Goal: Task Accomplishment & Management: Complete application form

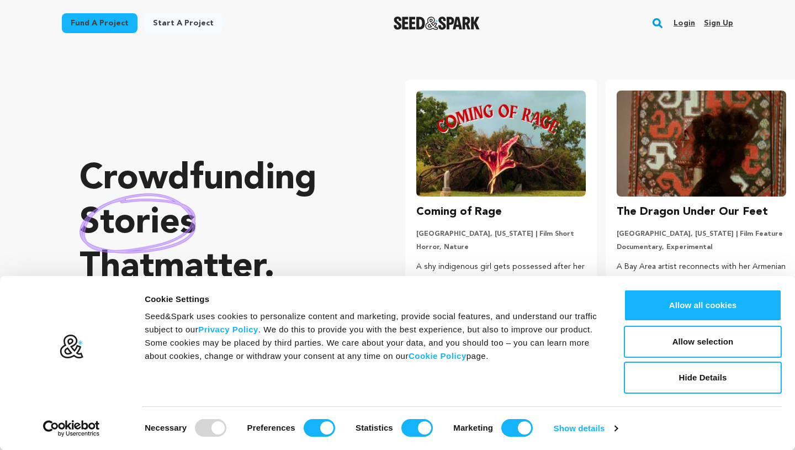
click at [727, 27] on link "Sign up" at bounding box center [718, 23] width 29 height 18
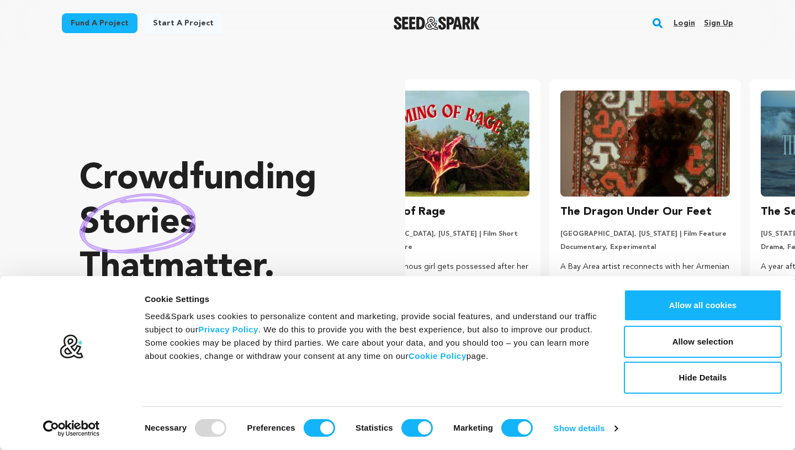
scroll to position [0, 209]
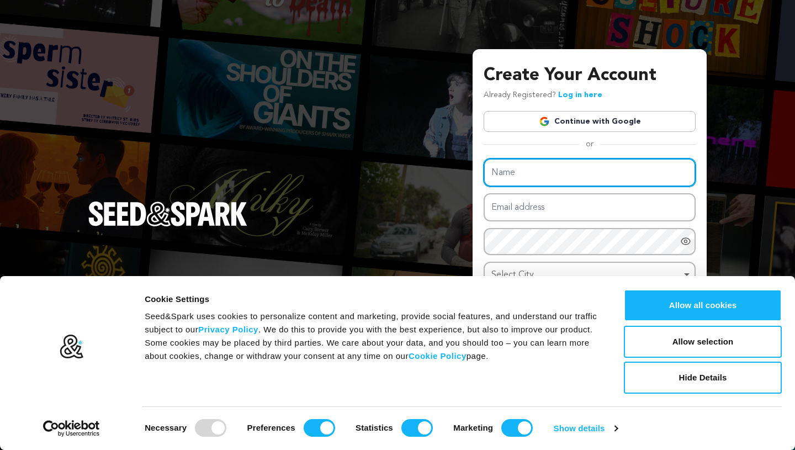
click at [589, 172] on input "Name" at bounding box center [589, 172] width 212 height 28
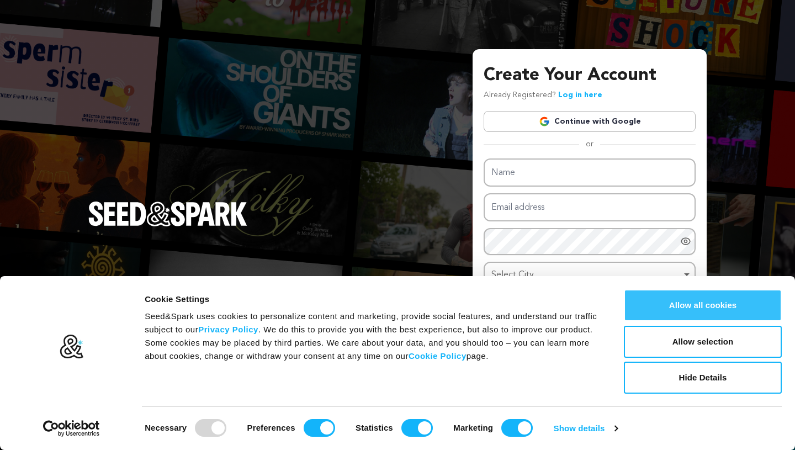
click at [653, 315] on button "Allow all cookies" at bounding box center [703, 305] width 158 height 32
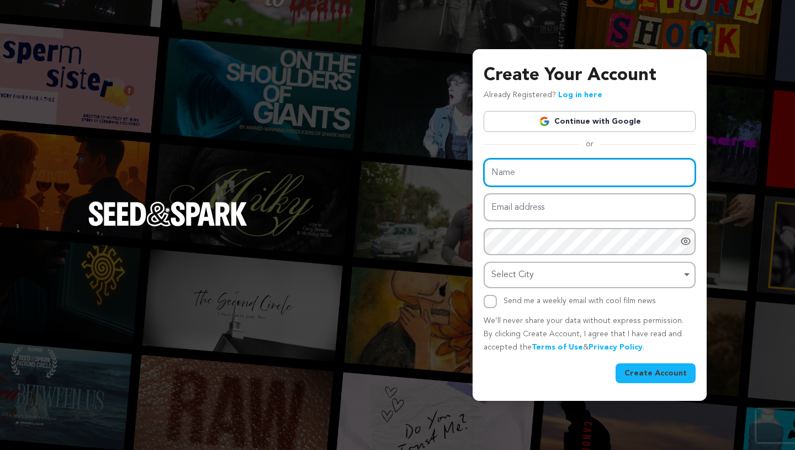
click at [541, 177] on input "Name" at bounding box center [589, 172] width 212 height 28
click at [590, 166] on input "Madeline" at bounding box center [589, 172] width 212 height 28
type input "Madeline Brown"
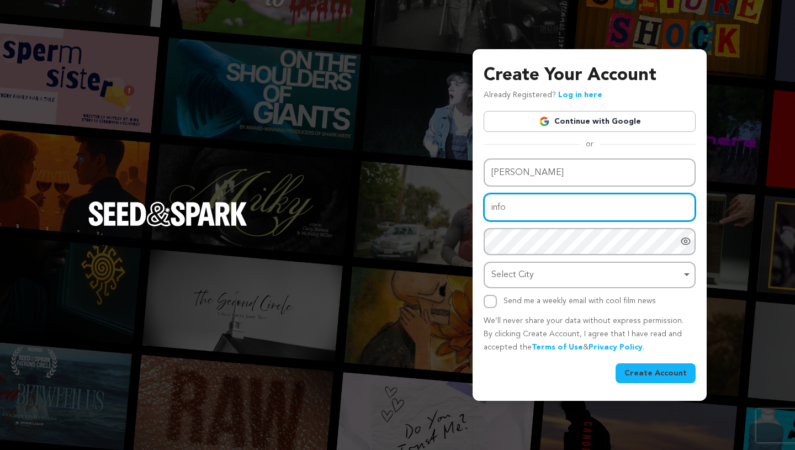
type input "info@madelineselena.com"
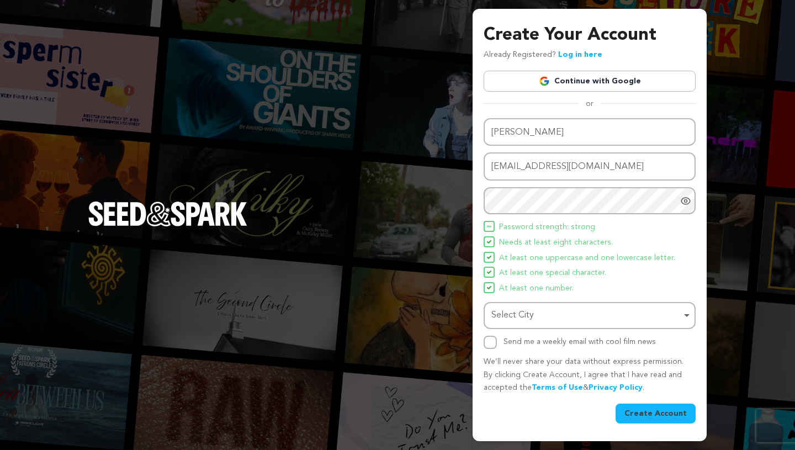
click at [687, 205] on icon "Show password as plain text. Warning: this will display your password on the sc…" at bounding box center [685, 200] width 11 height 11
click at [549, 307] on div "Select City Remove item" at bounding box center [586, 315] width 190 height 16
type input "Houston"
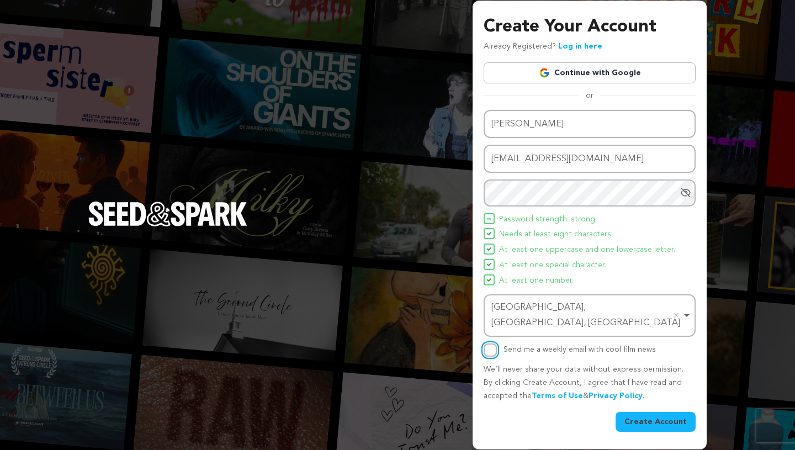
click at [493, 343] on input "Send me a weekly email with cool film news" at bounding box center [489, 349] width 13 height 13
checkbox input "true"
click at [634, 413] on button "Create Account" at bounding box center [655, 422] width 80 height 20
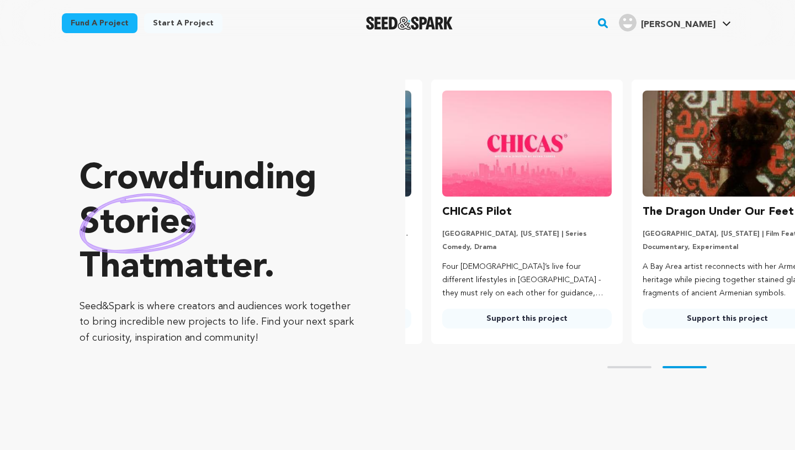
scroll to position [0, 209]
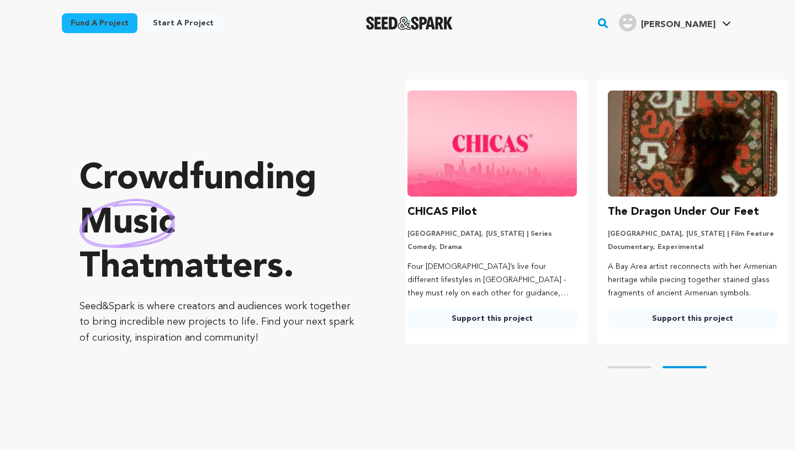
type input "info@madelineselena.com"
click at [185, 26] on link "Start a project" at bounding box center [183, 23] width 78 height 20
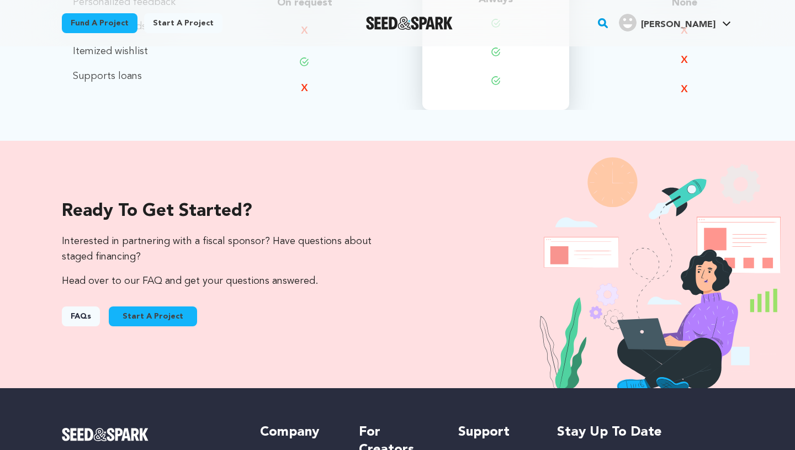
scroll to position [1006, 0]
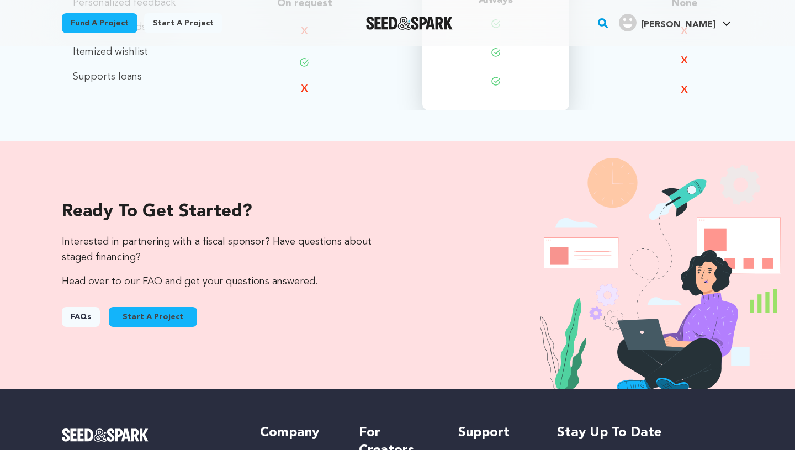
click at [167, 318] on button "Start A Project" at bounding box center [153, 317] width 88 height 20
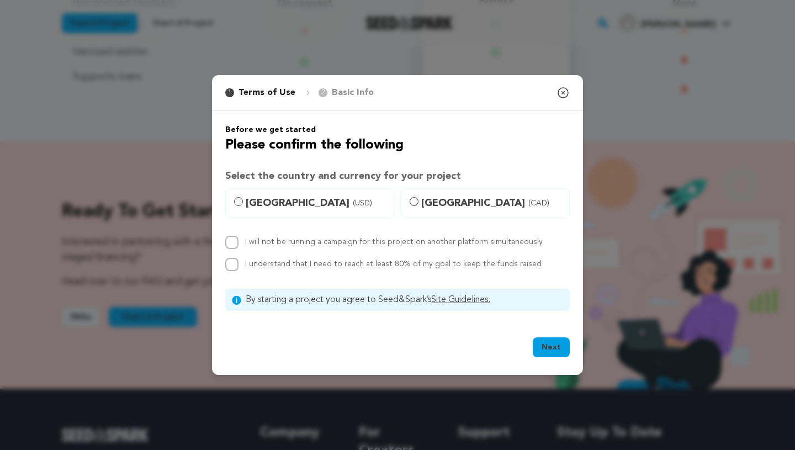
click at [263, 201] on span "United States (USD)" at bounding box center [316, 202] width 141 height 15
click at [243, 201] on input "United States (USD)" at bounding box center [238, 201] width 9 height 9
radio input "true"
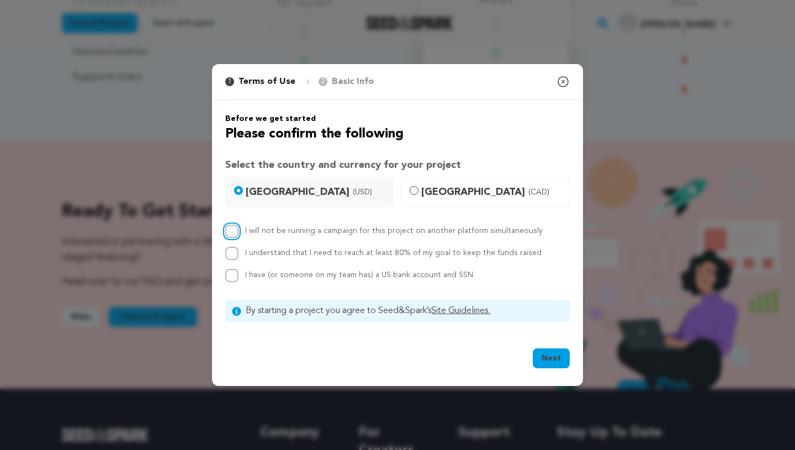
click at [238, 232] on input "I will not be running a campaign for this project on another platform simultane…" at bounding box center [231, 231] width 13 height 13
checkbox input "true"
click at [233, 259] on input "I understand that I need to reach at least 80% of my goal to keep the funds rai…" at bounding box center [231, 253] width 13 height 13
checkbox input "true"
click at [233, 276] on input "I have (or someone on my team has) a US bank account and SSN" at bounding box center [231, 275] width 13 height 13
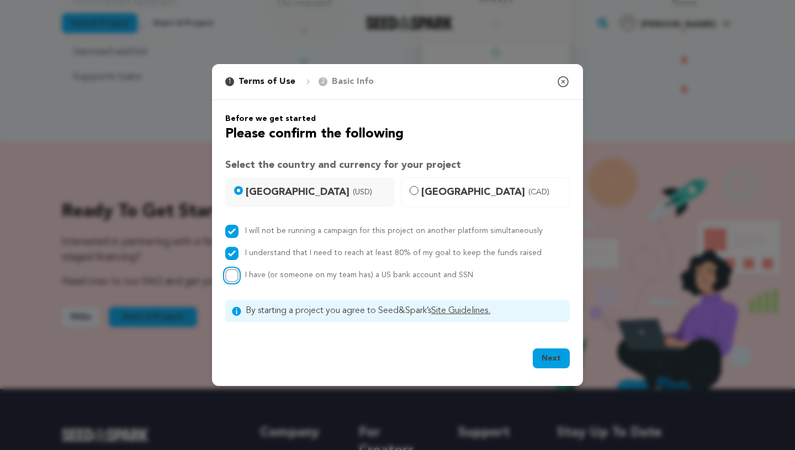
checkbox input "true"
click at [558, 362] on button "Next" at bounding box center [551, 358] width 37 height 20
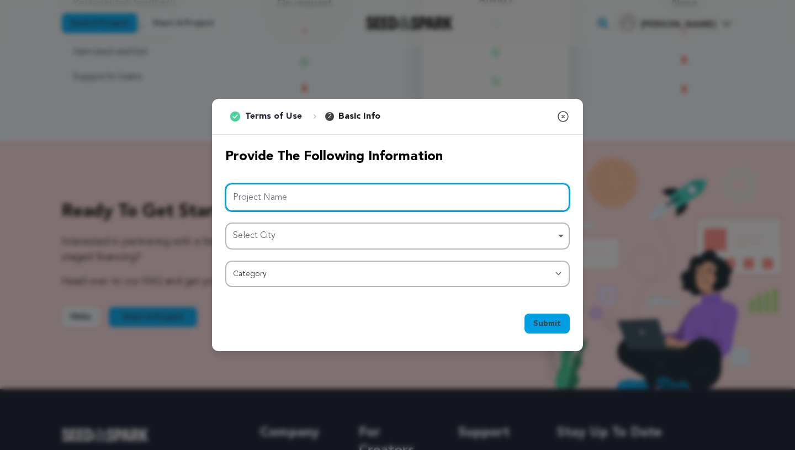
click at [406, 199] on input "Project Name" at bounding box center [397, 197] width 344 height 28
click at [364, 240] on div "Select City Remove item" at bounding box center [394, 236] width 322 height 16
type input "Broken"
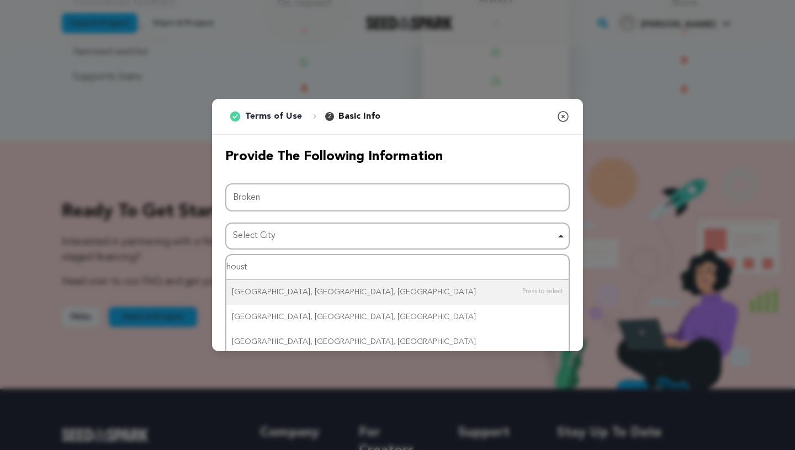
type input "housto"
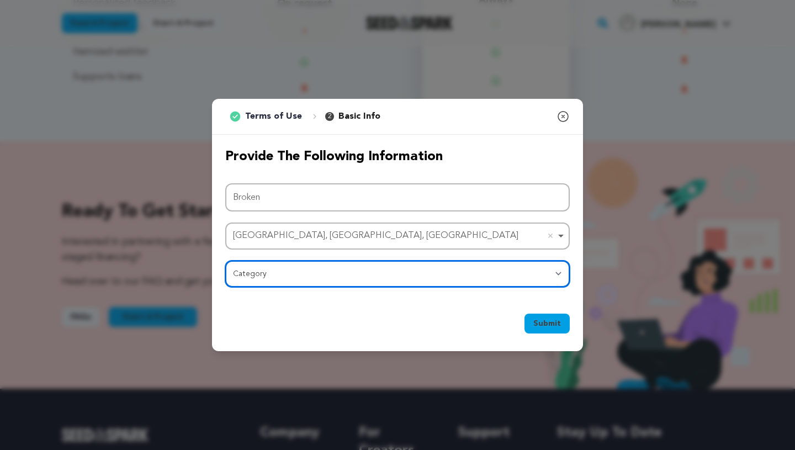
click at [390, 265] on select "Category Film Feature Film Short Series Film Festival Company Music Video VR Ex…" at bounding box center [397, 274] width 344 height 26
select select "382"
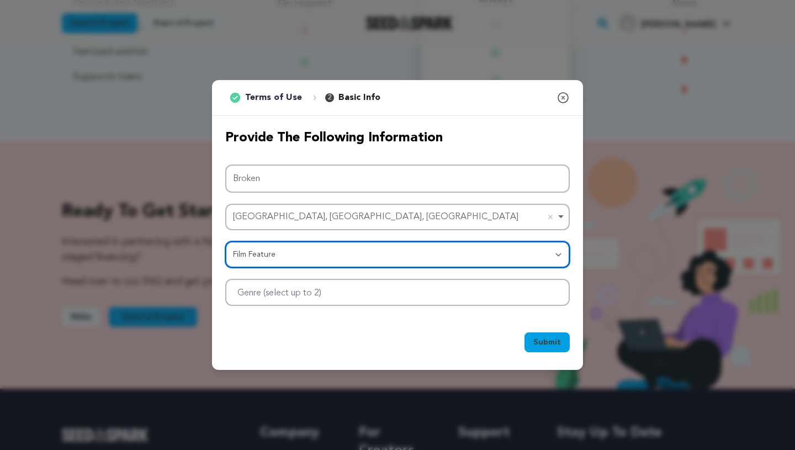
click at [431, 287] on div at bounding box center [397, 292] width 344 height 27
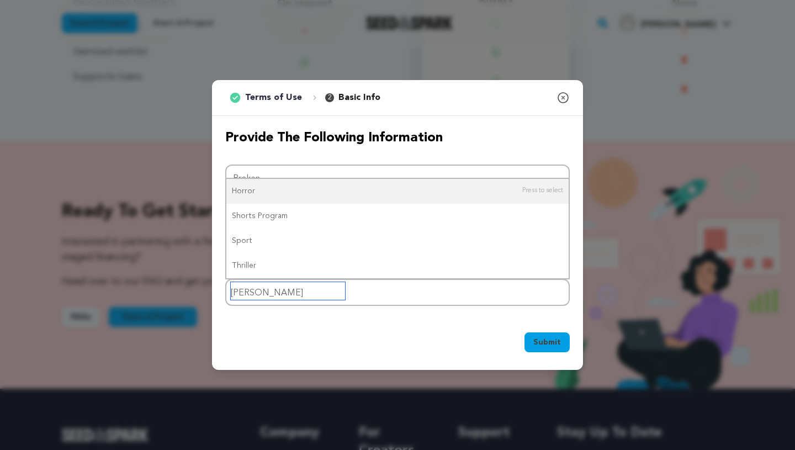
type input "horro"
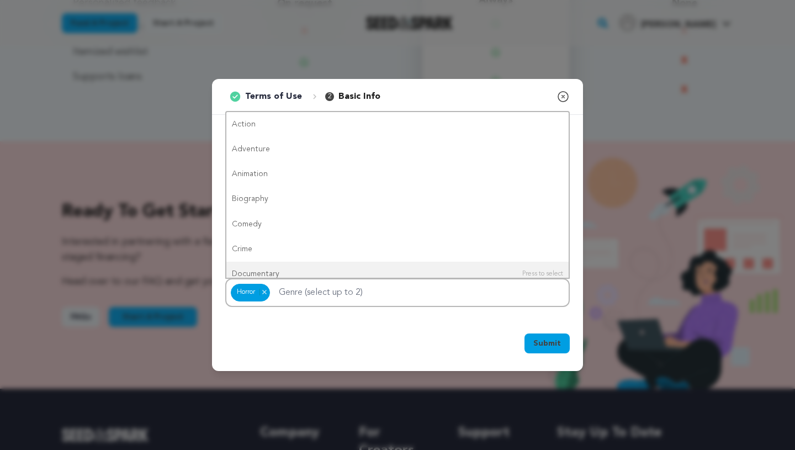
click at [539, 340] on span "Submit" at bounding box center [547, 343] width 28 height 11
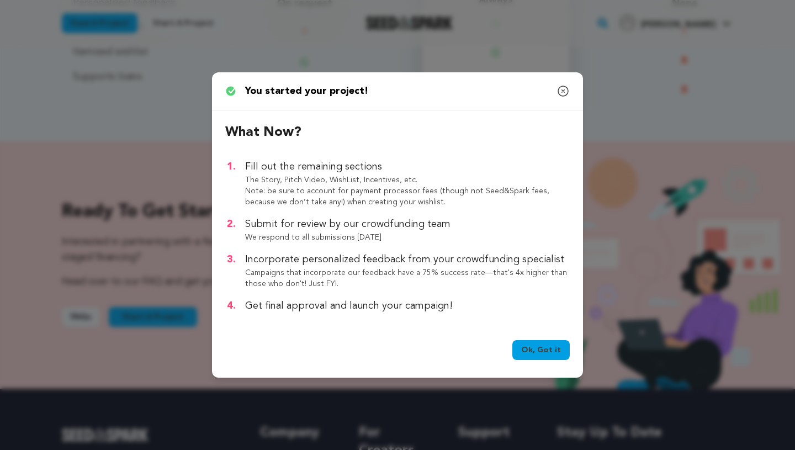
click at [536, 347] on link "Ok, Got it" at bounding box center [540, 350] width 57 height 20
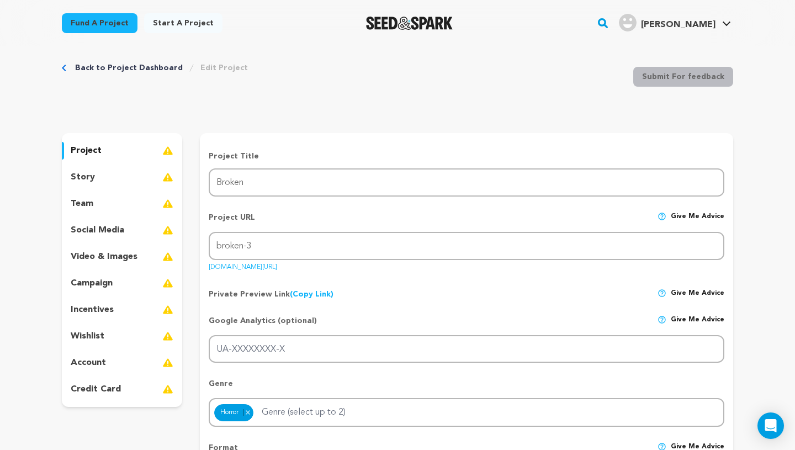
scroll to position [15, 0]
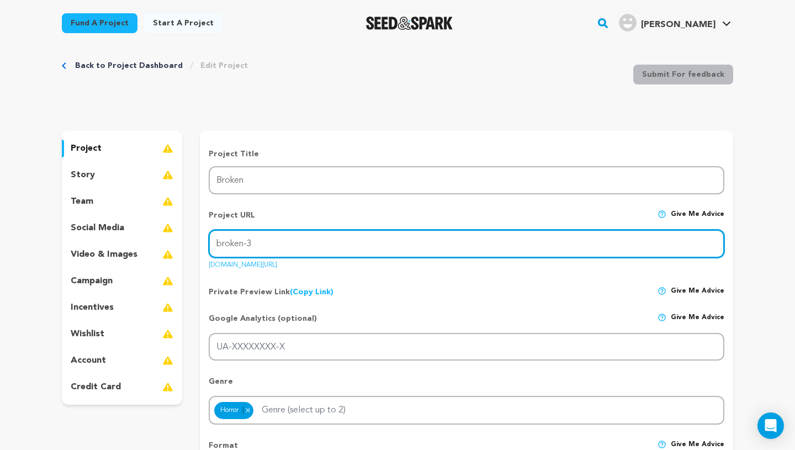
click at [328, 241] on input "broken-3" at bounding box center [467, 244] width 516 height 28
type input "broken-film"
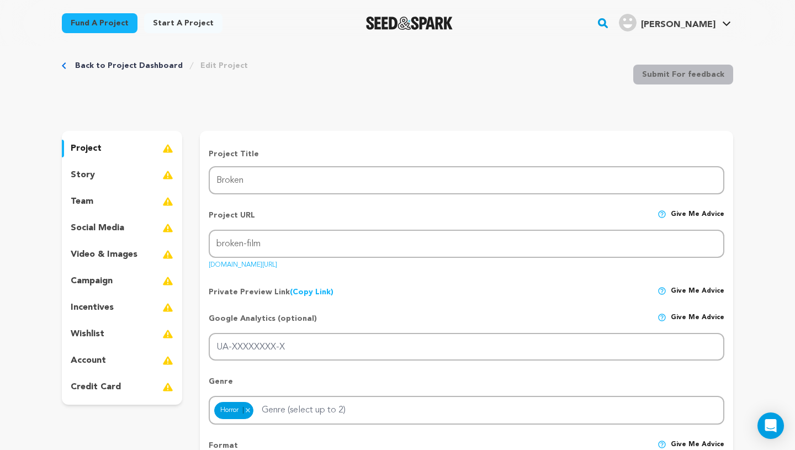
click at [470, 268] on div "Project URL Give me advice Project URL broken-film [DOMAIN_NAME][URL]" at bounding box center [467, 236] width 516 height 70
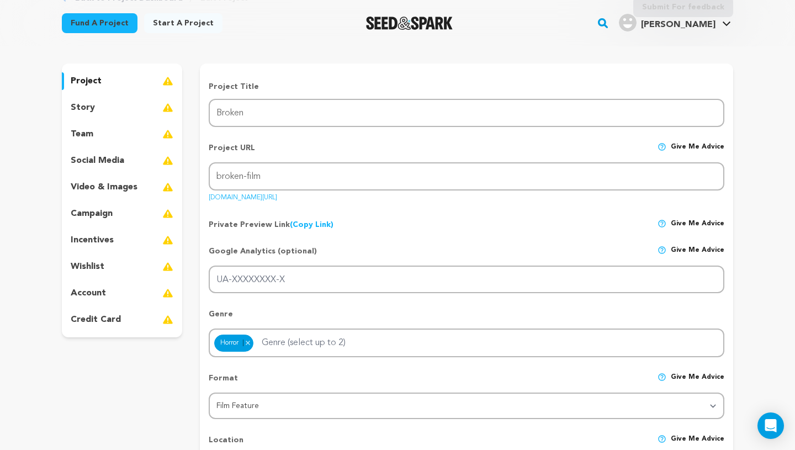
scroll to position [126, 0]
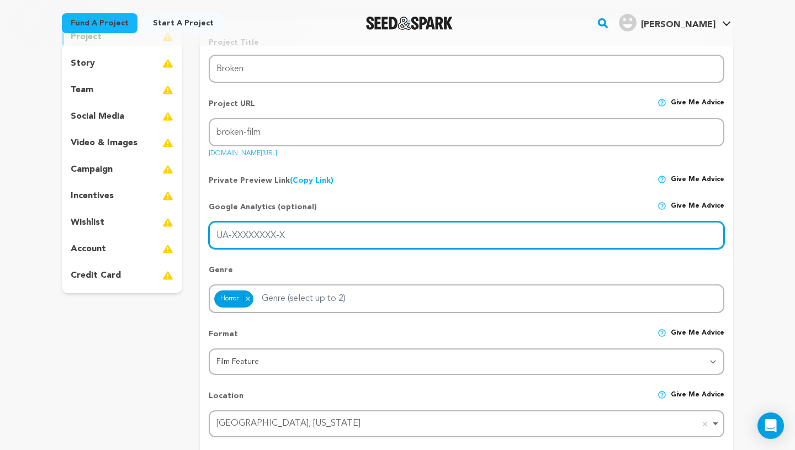
click at [339, 246] on input "UA-XXXXXXXX-X" at bounding box center [467, 235] width 516 height 28
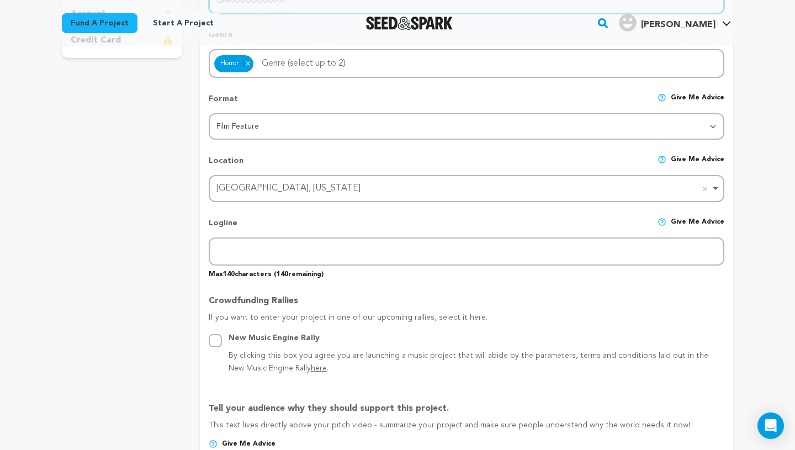
scroll to position [363, 0]
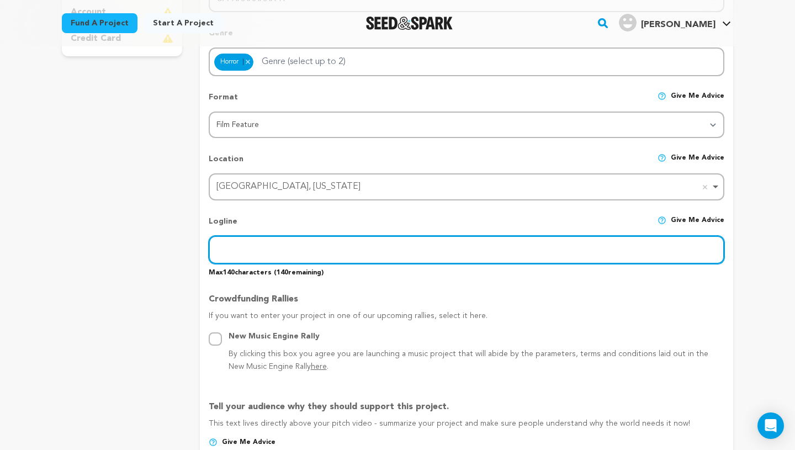
click at [316, 243] on input "text" at bounding box center [467, 250] width 516 height 28
paste input "While on a Christmas break vacation, a troubled college student and her friends…"
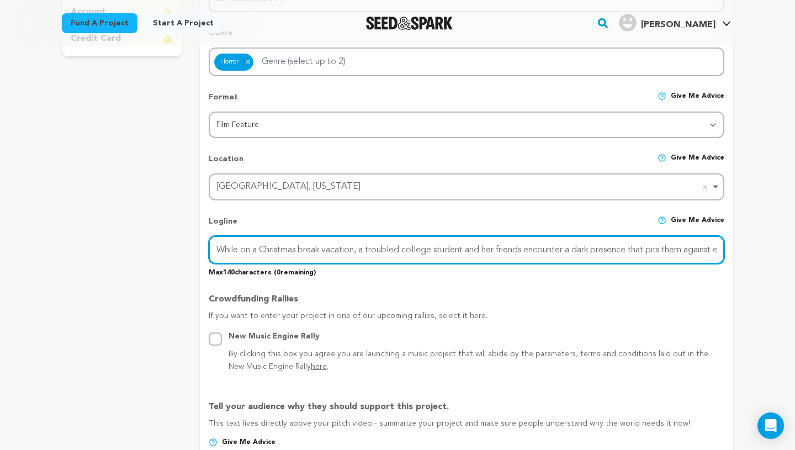
scroll to position [0, 55]
type input "While on a Christmas break vacation, a troubled college student and her friends…"
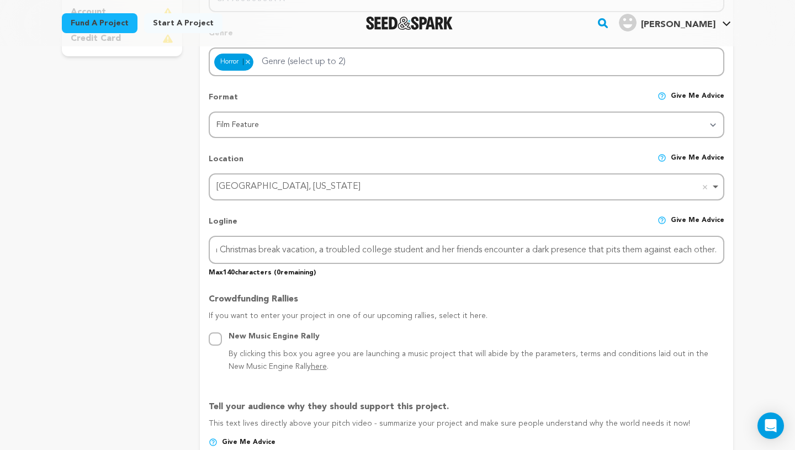
click at [383, 290] on div "Crowdfunding Rallies If you want to enter your project in one of our upcoming r…" at bounding box center [467, 329] width 516 height 90
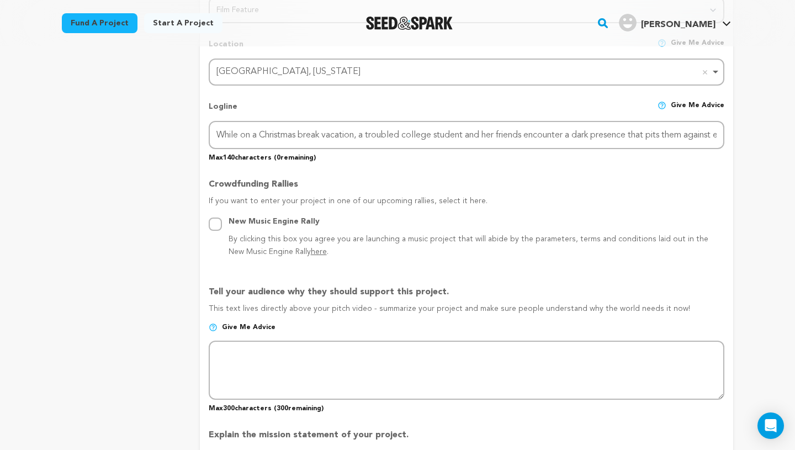
scroll to position [642, 0]
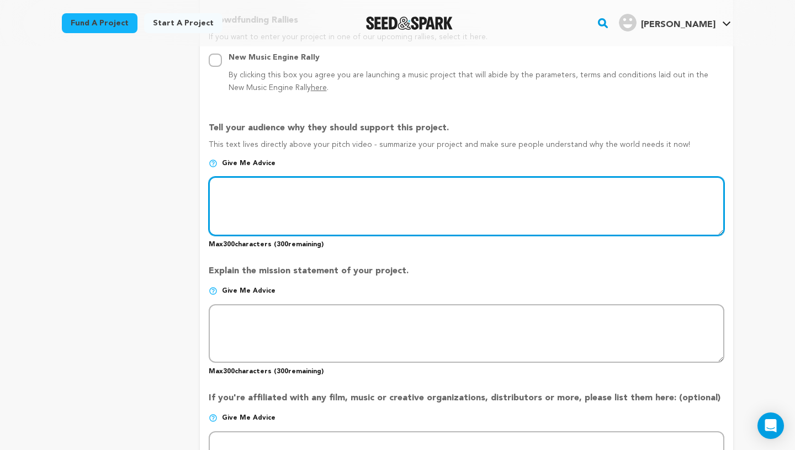
click at [267, 208] on textarea at bounding box center [467, 206] width 516 height 59
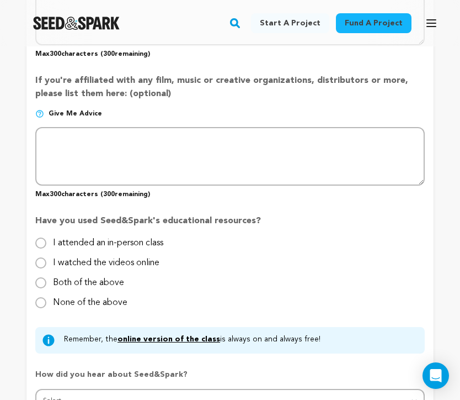
scroll to position [1045, 0]
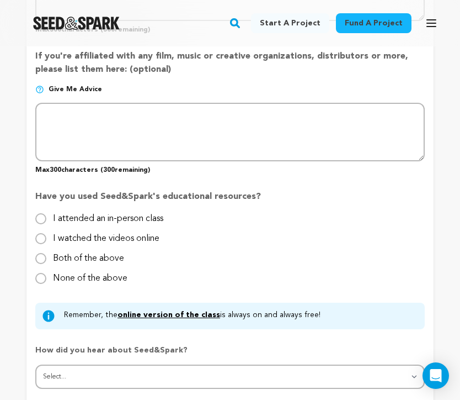
click at [108, 273] on label "None of the above" at bounding box center [90, 274] width 75 height 18
click at [46, 273] on input "None of the above" at bounding box center [40, 278] width 11 height 11
radio input "true"
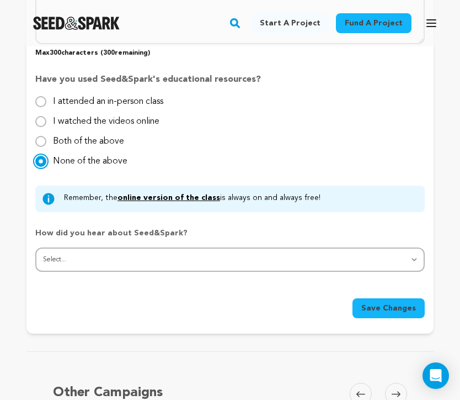
scroll to position [1167, 0]
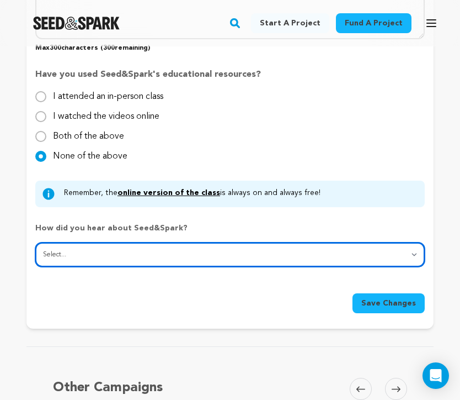
click at [104, 246] on select "Select... From a friend Social media Film festival or film organization Took an…" at bounding box center [230, 254] width 390 height 24
select select "3"
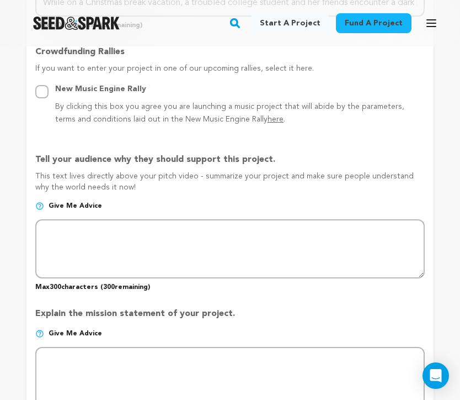
scroll to position [660, 0]
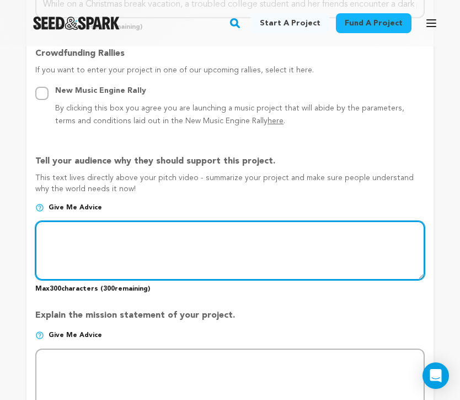
click at [78, 241] on textarea at bounding box center [230, 250] width 390 height 59
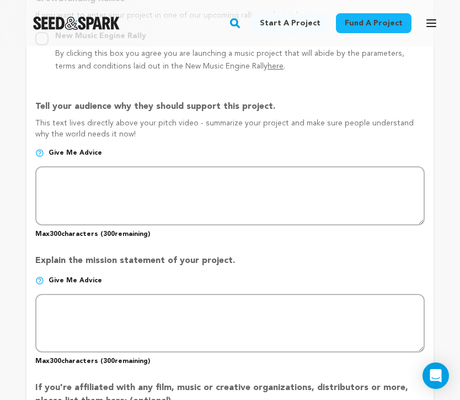
scroll to position [716, 0]
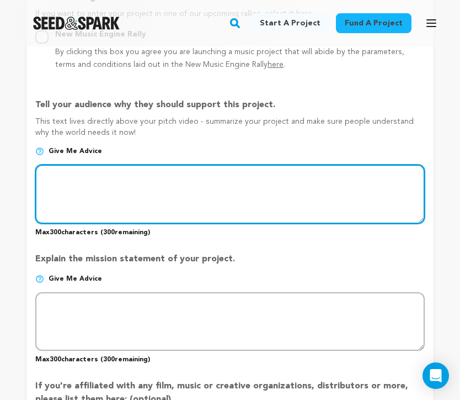
paste textarea "While on a Christmas break vacation, a troubled college student and her friends…"
type textarea "While on a Christmas break vacation, a troubled college student and her friends…"
paste textarea "Broken is rooted in the emotional reality of grief, wrapped in the language of …"
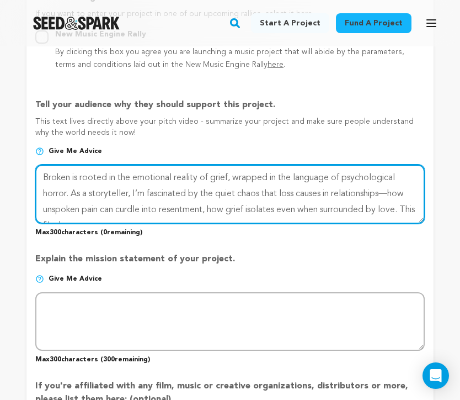
scroll to position [8, 0]
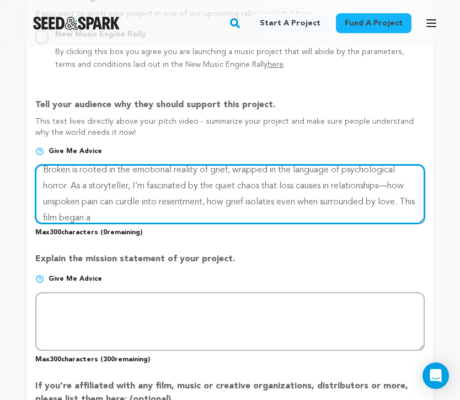
click at [46, 166] on textarea at bounding box center [230, 193] width 390 height 59
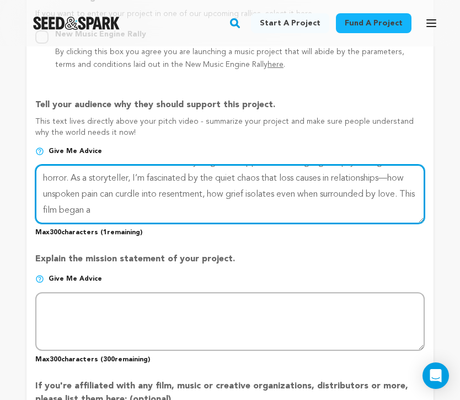
click at [143, 210] on textarea at bounding box center [230, 193] width 390 height 59
drag, startPoint x: 123, startPoint y: 211, endPoint x: 35, endPoint y: 205, distance: 88.5
click at [35, 205] on textarea at bounding box center [230, 193] width 390 height 59
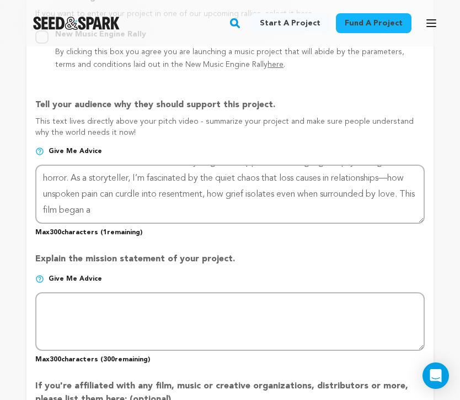
click at [448, 173] on div "Back to Project Dashboard Edit Project Submit For feedback Submit For feedback …" at bounding box center [230, 126] width 460 height 1591
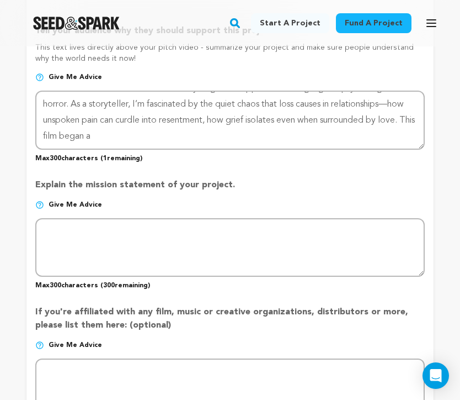
scroll to position [787, 0]
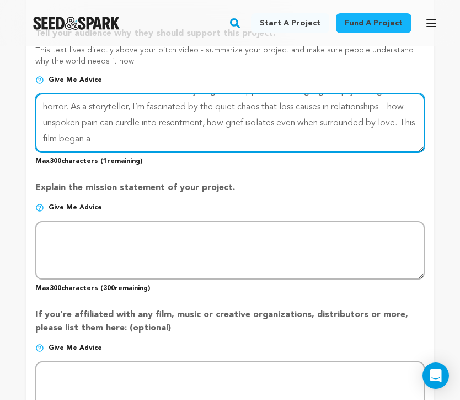
type textarea "Broken is rooted in the emotional reality of grief, wrapped in the language of …"
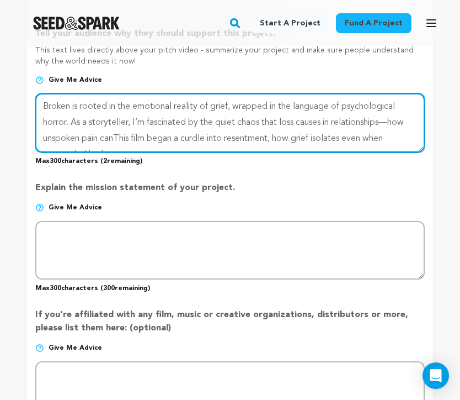
scroll to position [15, 0]
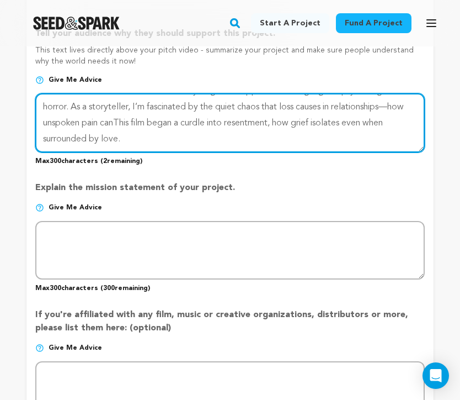
click at [129, 142] on textarea at bounding box center [230, 122] width 390 height 59
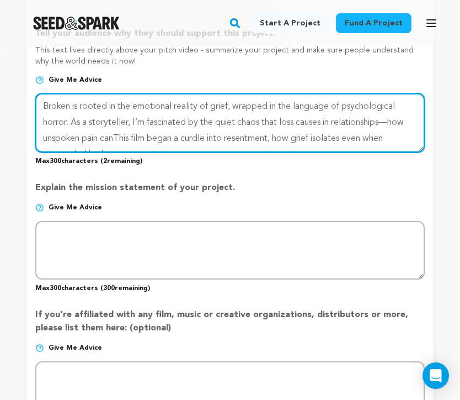
drag, startPoint x: 129, startPoint y: 142, endPoint x: 36, endPoint y: 97, distance: 103.2
click at [36, 97] on textarea at bounding box center [230, 122] width 390 height 59
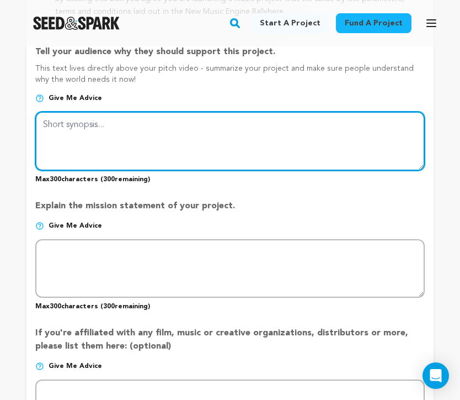
scroll to position [756, 0]
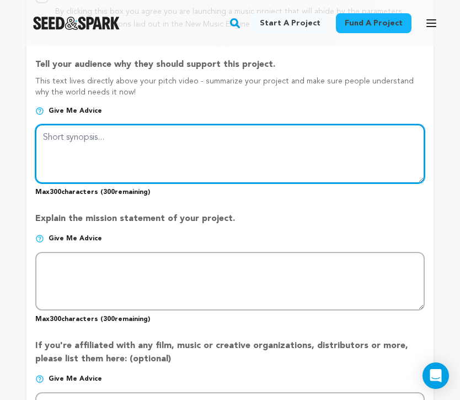
click at [72, 134] on textarea at bounding box center [230, 153] width 390 height 59
paste textarea "Support Broken, a psychological horror exploring grief, loss, and fractured rel…"
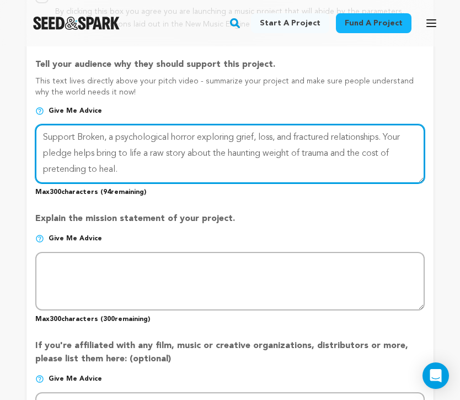
drag, startPoint x: 157, startPoint y: 170, endPoint x: 39, endPoint y: 130, distance: 124.3
click at [39, 130] on textarea at bounding box center [230, 153] width 390 height 59
paste textarea "ChatGPT said: Support Broken, a psychological horror exploring grief, loss, and…"
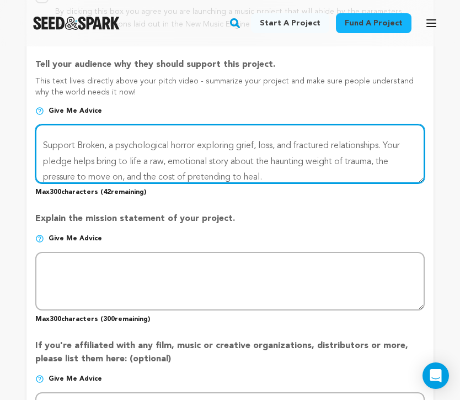
scroll to position [31, 0]
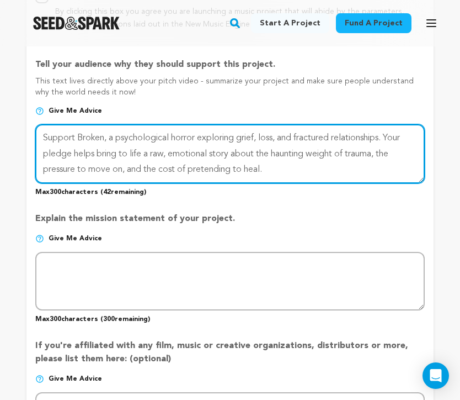
type textarea "ChatGPT said: Support Broken, a psychological horror exploring grief, loss, and…"
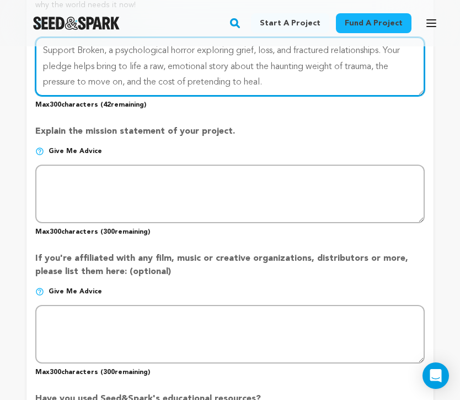
scroll to position [847, 0]
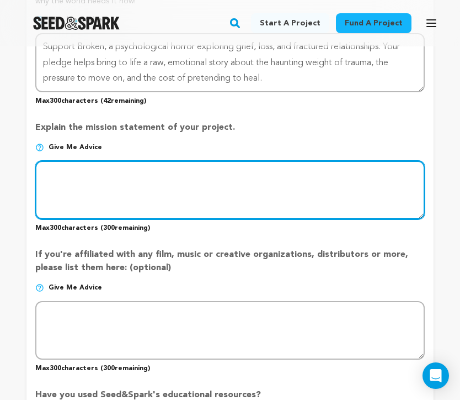
click at [122, 184] on textarea at bounding box center [230, 190] width 390 height 59
paste textarea "Broken aims to shed light on the silent weight of grief through psychological h…"
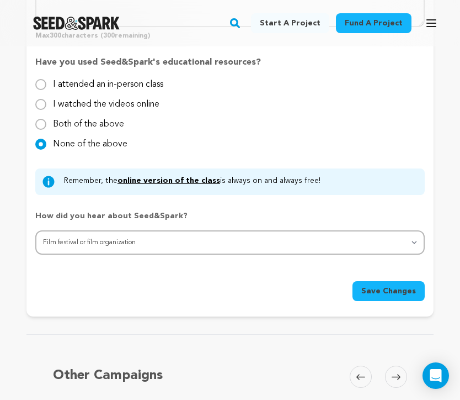
scroll to position [1181, 0]
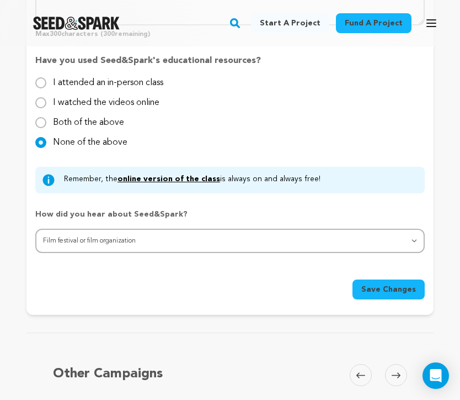
type textarea "Broken aims to shed light on the silent weight of grief through psychological h…"
click at [395, 280] on button "Save Changes" at bounding box center [389, 289] width 72 height 20
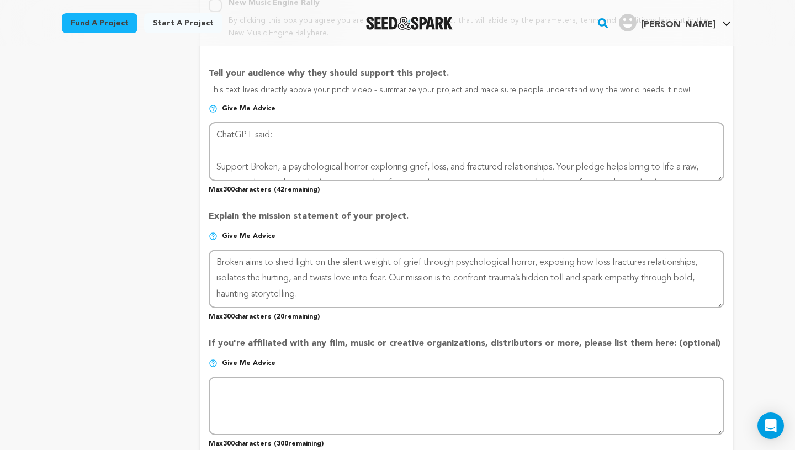
scroll to position [695, 0]
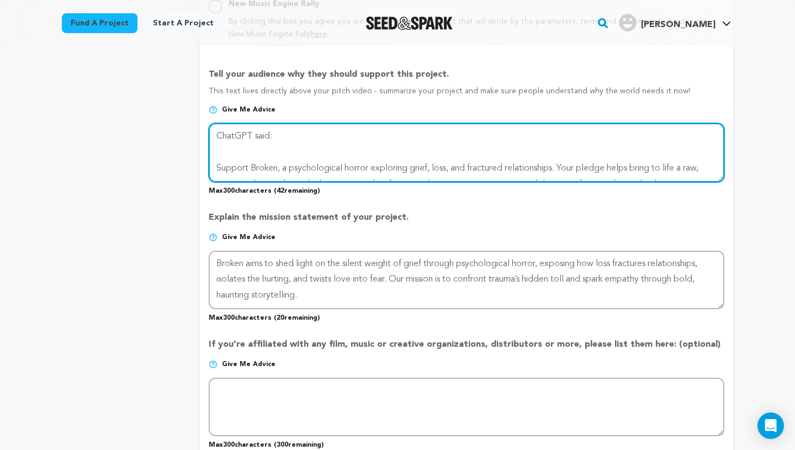
click at [215, 169] on textarea at bounding box center [467, 152] width 516 height 59
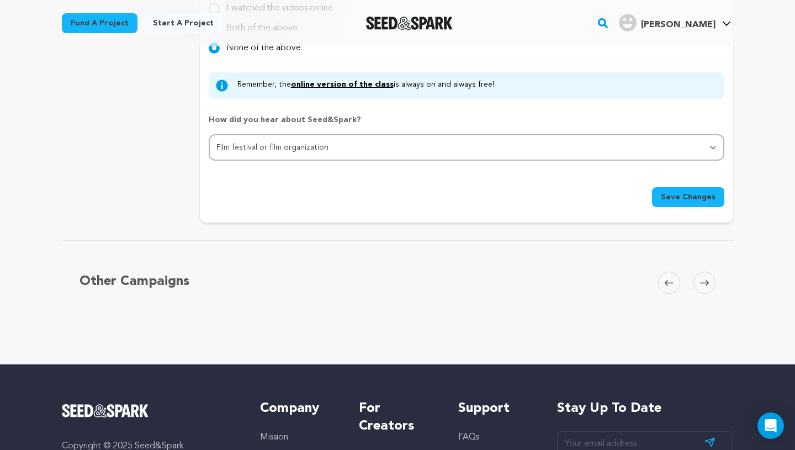
scroll to position [1183, 0]
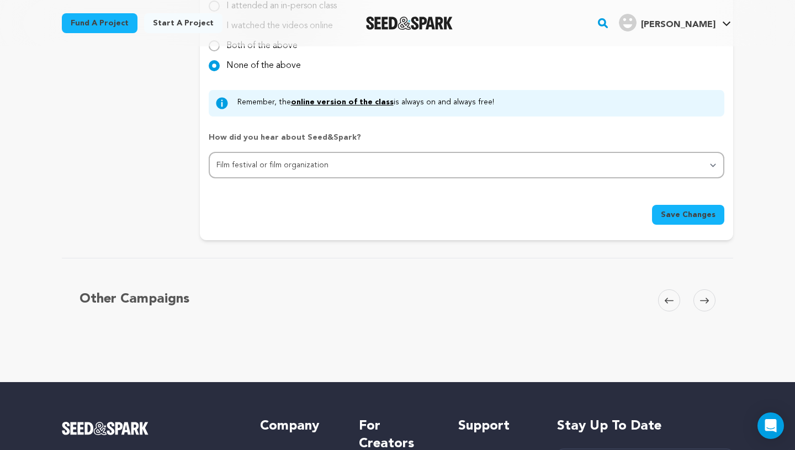
type textarea "Support Broken, a psychological horror exploring grief, loss, and fractured rel…"
click at [685, 212] on span "Save Changes" at bounding box center [688, 214] width 55 height 11
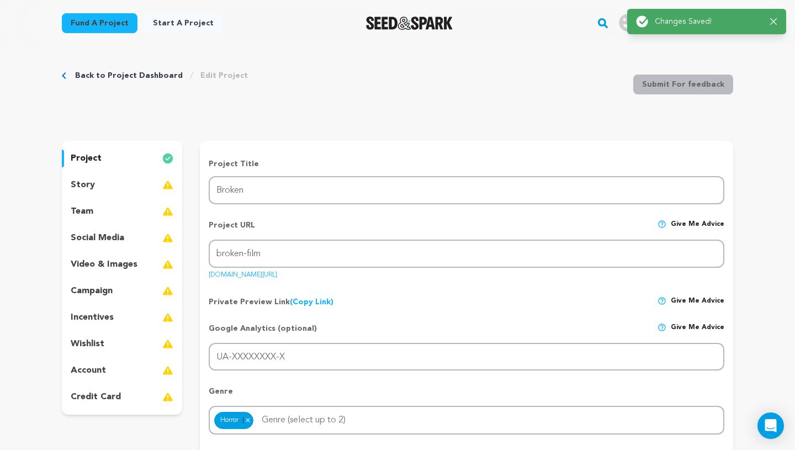
scroll to position [0, 0]
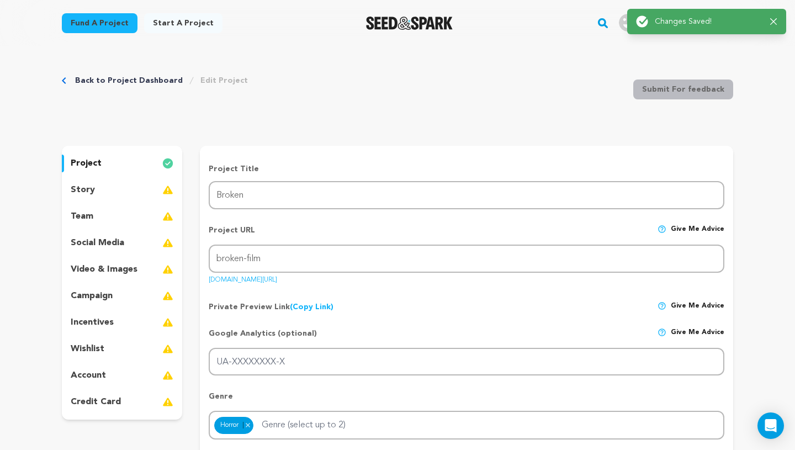
click at [114, 187] on div "story" at bounding box center [122, 190] width 120 height 18
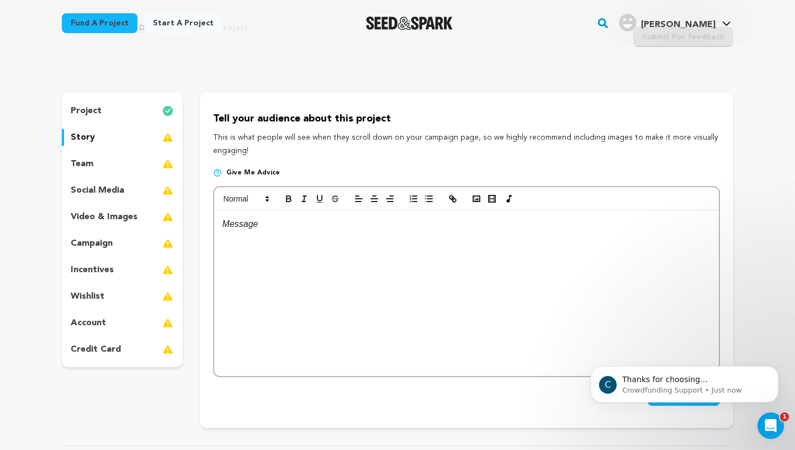
scroll to position [53, 0]
click at [775, 417] on div "Open Intercom Messenger" at bounding box center [769, 424] width 36 height 36
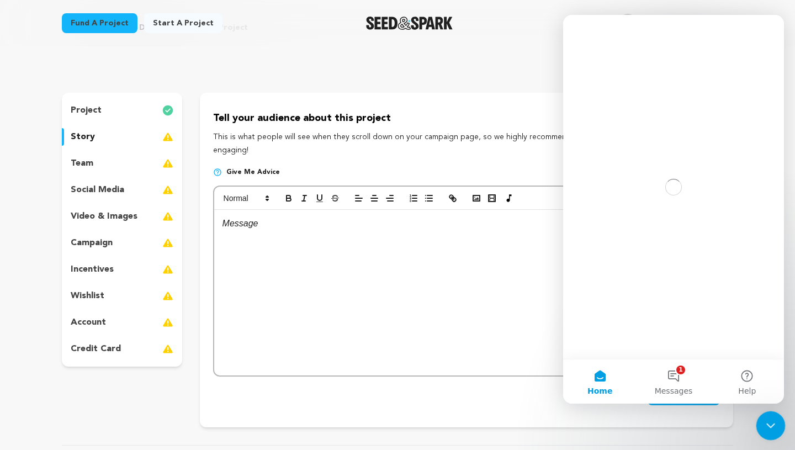
scroll to position [0, 0]
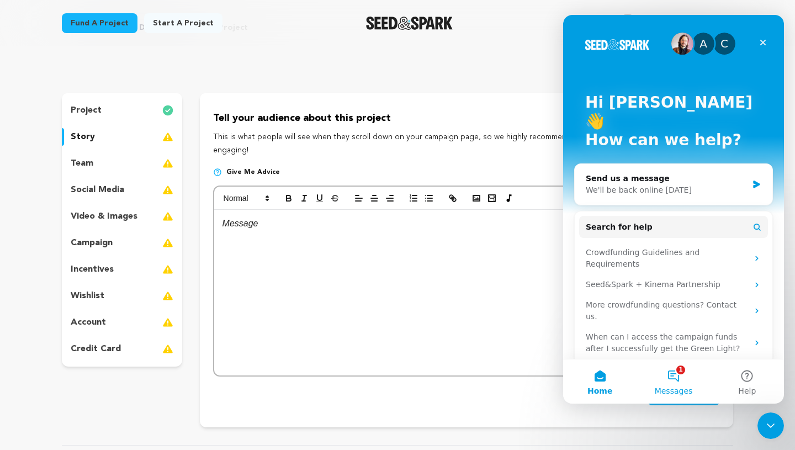
click at [683, 371] on button "1 Messages" at bounding box center [672, 381] width 73 height 44
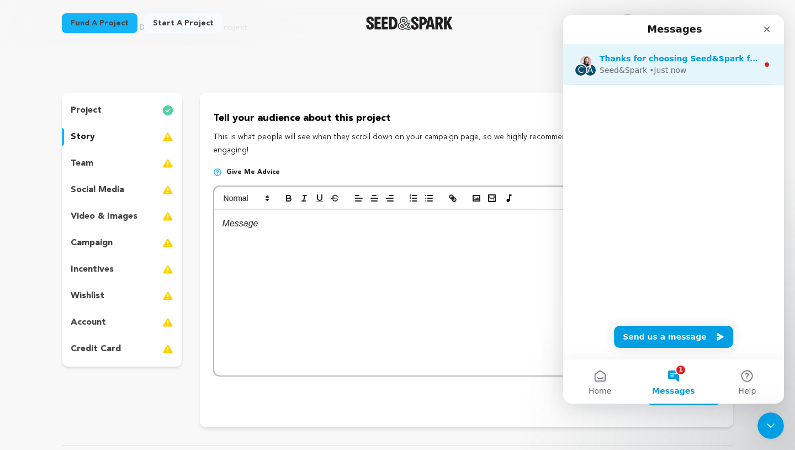
click at [650, 67] on div "• Just now" at bounding box center [667, 71] width 37 height 12
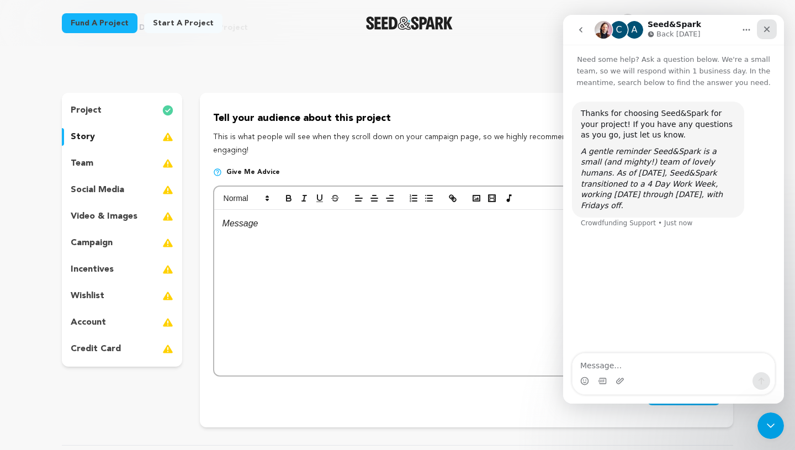
click at [767, 35] on div "Close" at bounding box center [767, 29] width 20 height 20
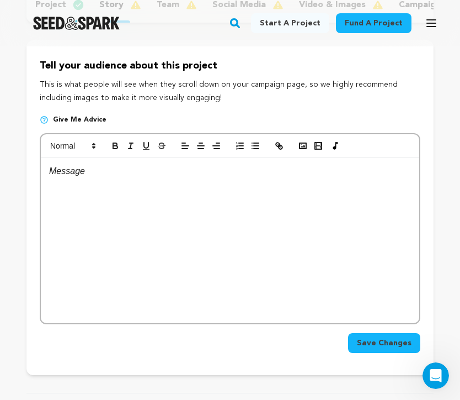
scroll to position [163, 0]
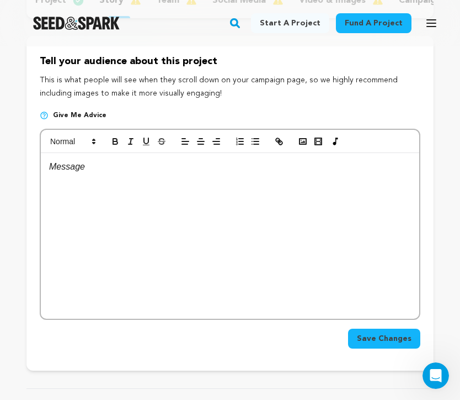
click at [91, 204] on div at bounding box center [230, 236] width 379 height 166
click at [74, 180] on div at bounding box center [230, 236] width 379 height 166
click at [305, 216] on div at bounding box center [230, 236] width 379 height 166
click at [131, 207] on div at bounding box center [230, 236] width 379 height 166
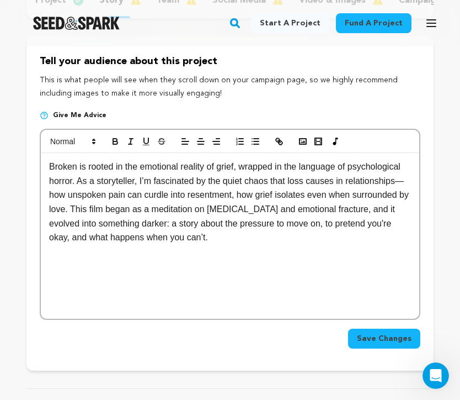
scroll to position [0, 0]
click at [58, 194] on p "Broken is rooted in the emotional reality of grief, wrapped in the language of …" at bounding box center [230, 202] width 362 height 85
click at [235, 245] on p "Broken is rooted in the emotional reality of grief, wrapped in the language of …" at bounding box center [230, 202] width 362 height 85
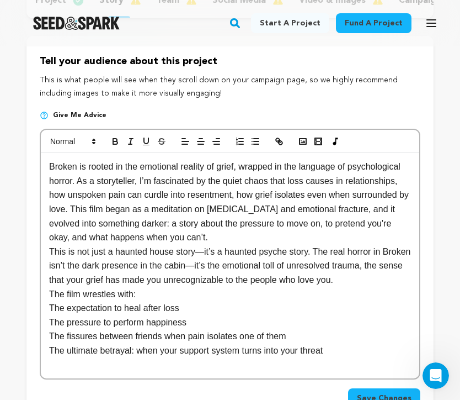
click at [205, 254] on p "This is not just a haunted house story—it’s a haunted psyche story. The real ho…" at bounding box center [230, 266] width 362 height 42
click at [233, 267] on p "This is not just a haunted house story. It’s a haunted psyche story. The real h…" at bounding box center [230, 266] width 362 height 42
click at [196, 313] on p "The expectation to heal after loss" at bounding box center [230, 308] width 362 height 14
click at [202, 320] on p "The pressure to perform happiness" at bounding box center [230, 322] width 362 height 14
click at [293, 336] on p "The fissures between friends when pain isolates one of them" at bounding box center [230, 336] width 362 height 14
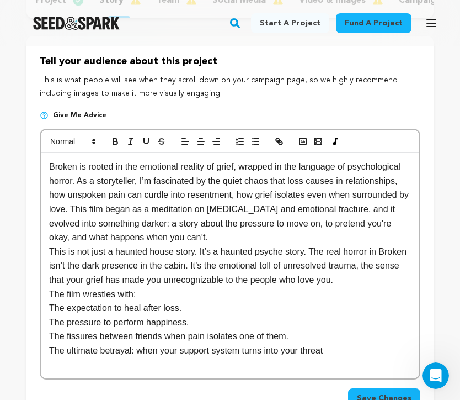
click at [338, 356] on p "The ultimate betrayal: when your support system turns into your threat" at bounding box center [230, 350] width 362 height 14
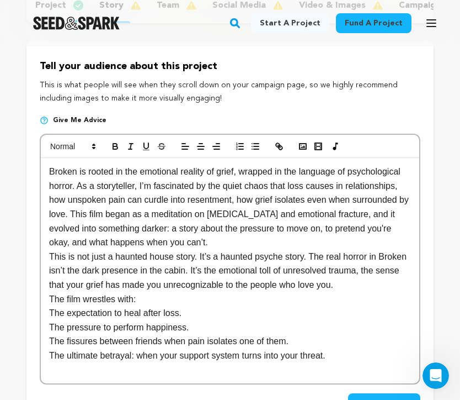
scroll to position [138, 0]
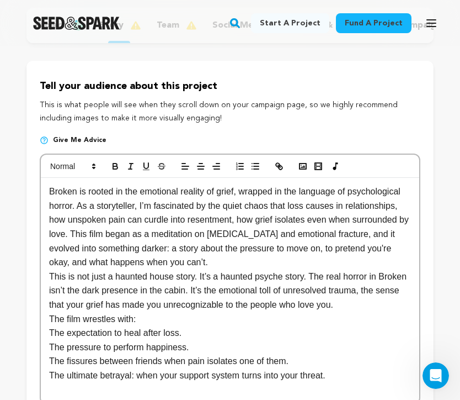
click at [53, 196] on p "Broken is rooted in the emotional reality of grief, wrapped in the language of …" at bounding box center [230, 226] width 362 height 85
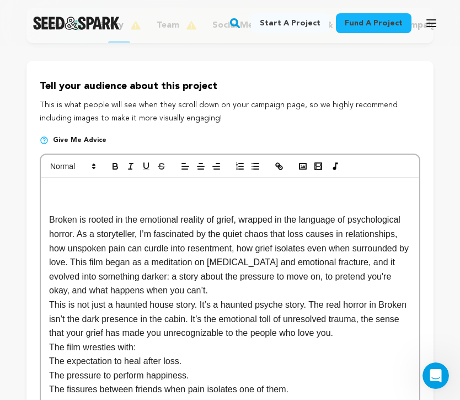
scroll to position [0, 0]
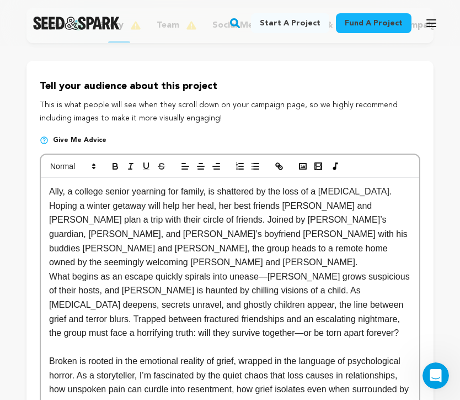
click at [50, 269] on p "What begins as an escape quickly spirals into unease—[PERSON_NAME] grows suspic…" at bounding box center [230, 304] width 362 height 71
drag, startPoint x: 110, startPoint y: 220, endPoint x: 363, endPoint y: 208, distance: 253.0
click at [363, 208] on p "Ally, a college senior yearning for family, is shattered by the loss of a [MEDI…" at bounding box center [230, 226] width 362 height 85
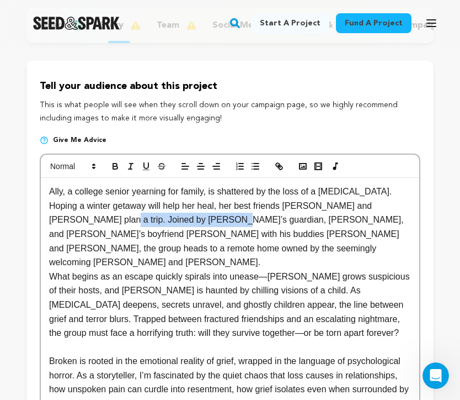
drag, startPoint x: 155, startPoint y: 222, endPoint x: 37, endPoint y: 222, distance: 118.1
click at [37, 222] on div "Tell your audience about this project This is what people will see when they sc…" at bounding box center [229, 343] width 407 height 564
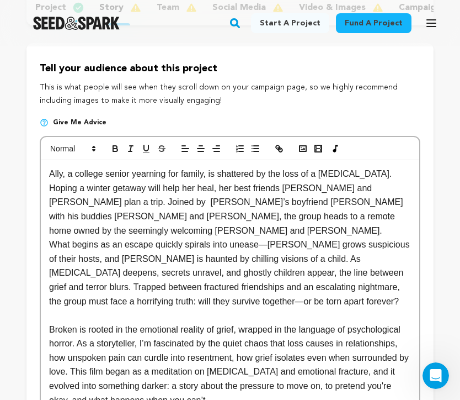
scroll to position [157, 0]
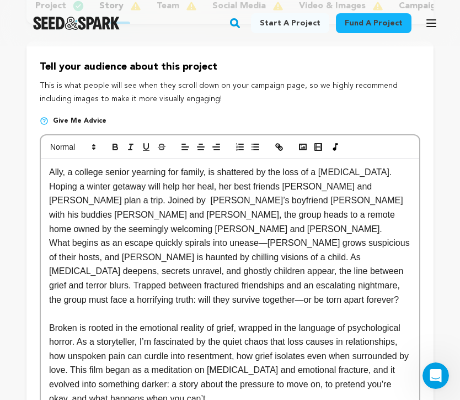
click at [273, 236] on p "What begins as an escape quickly spirals into unease—[PERSON_NAME] grows suspic…" at bounding box center [230, 271] width 362 height 71
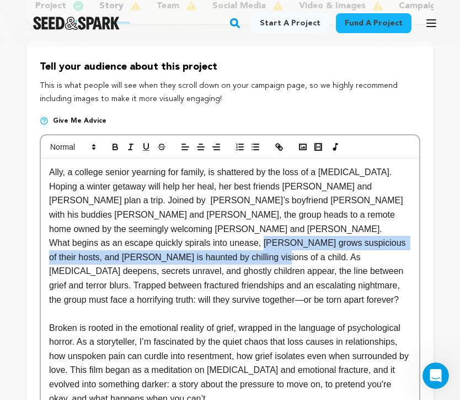
drag, startPoint x: 267, startPoint y: 245, endPoint x: 267, endPoint y: 233, distance: 11.0
click at [267, 236] on p "What begins as an escape quickly spirals into unease, [PERSON_NAME] grows suspi…" at bounding box center [230, 271] width 362 height 71
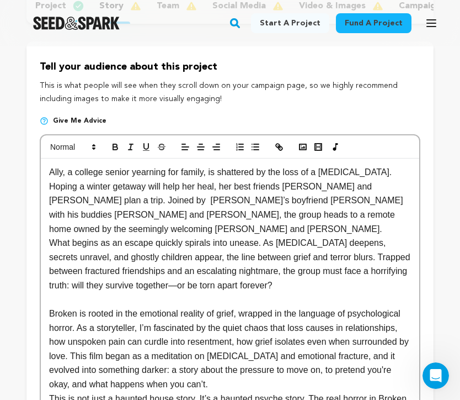
click at [224, 274] on p "What begins as an escape quickly spirals into unease. As [MEDICAL_DATA] deepens…" at bounding box center [230, 264] width 362 height 56
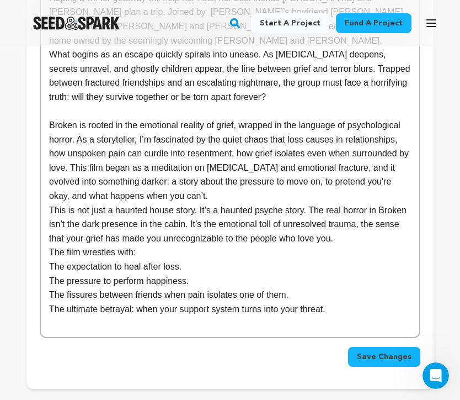
scroll to position [357, 0]
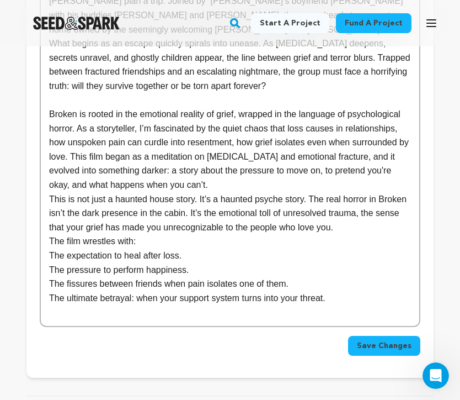
click at [392, 340] on span "Save Changes" at bounding box center [384, 345] width 55 height 11
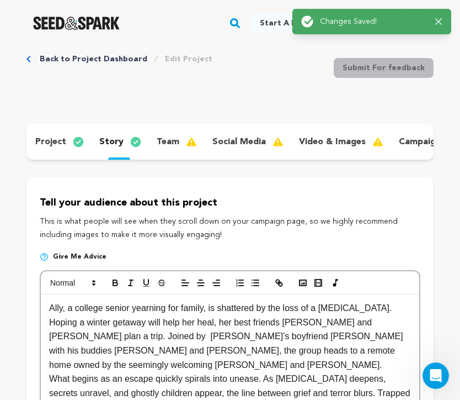
scroll to position [0, 0]
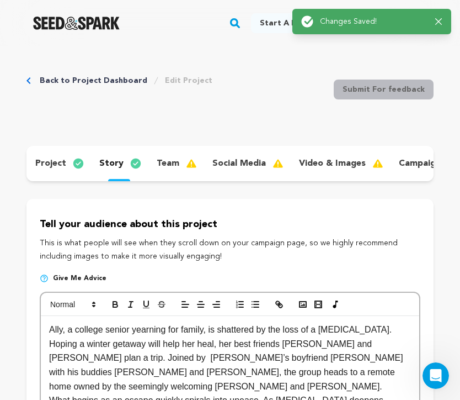
click at [173, 167] on p "team" at bounding box center [168, 163] width 23 height 13
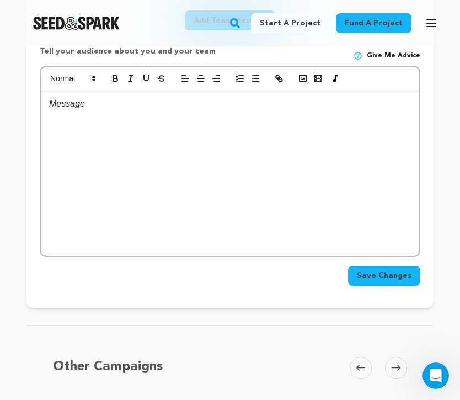
scroll to position [414, 0]
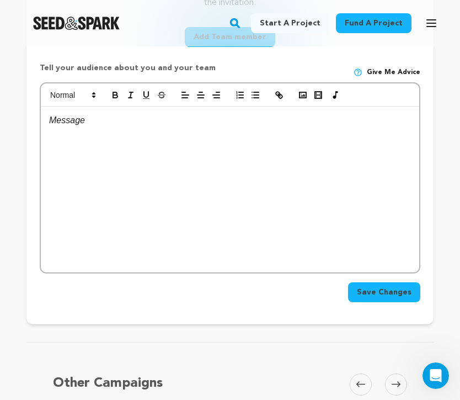
click at [80, 145] on div at bounding box center [230, 190] width 379 height 166
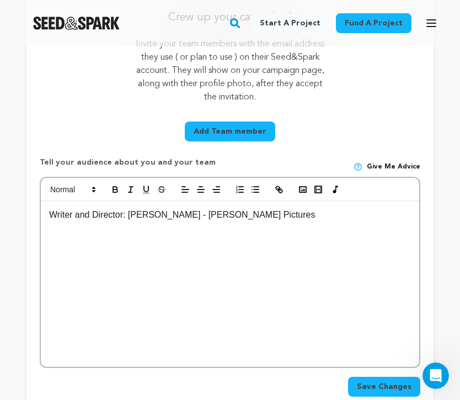
scroll to position [0, 0]
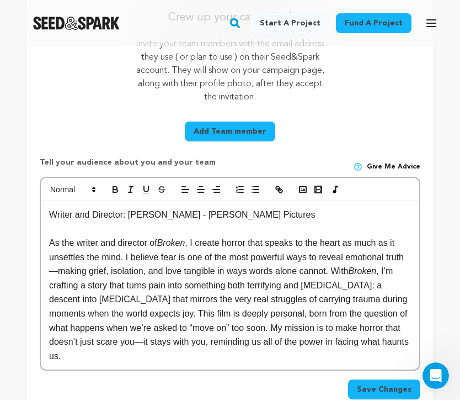
click at [78, 271] on p "As the writer and director of Broken , I create horror that speaks to the heart…" at bounding box center [230, 299] width 362 height 127
click at [146, 343] on p "As the writer and director of Broken , I create horror that speaks to the heart…" at bounding box center [230, 299] width 362 height 127
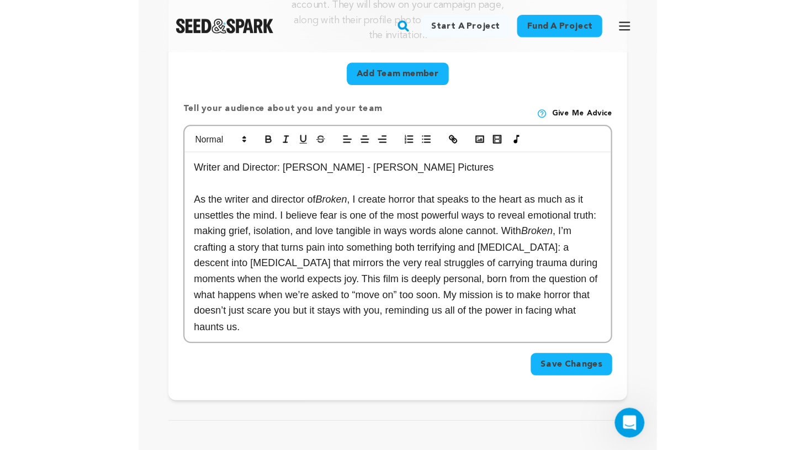
scroll to position [387, 0]
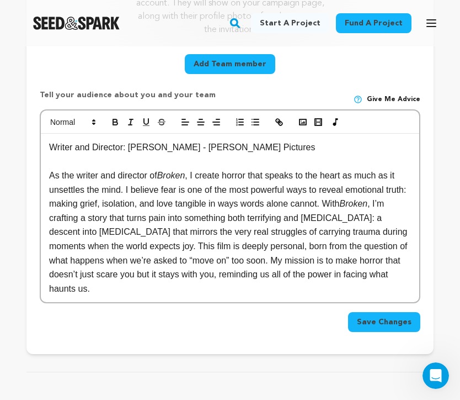
click at [365, 323] on span "Save Changes" at bounding box center [384, 321] width 55 height 11
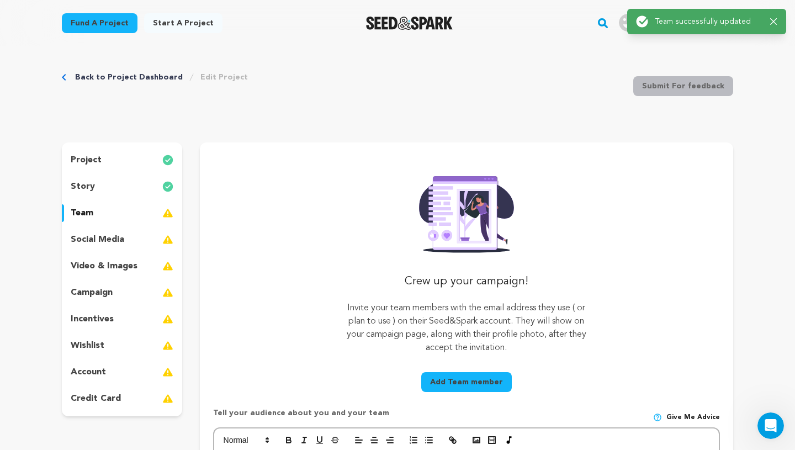
scroll to position [0, 0]
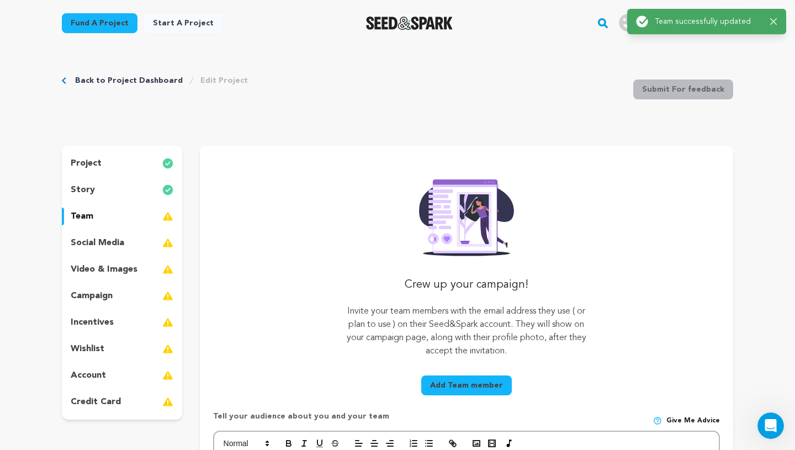
click at [109, 249] on div "social media" at bounding box center [122, 243] width 120 height 18
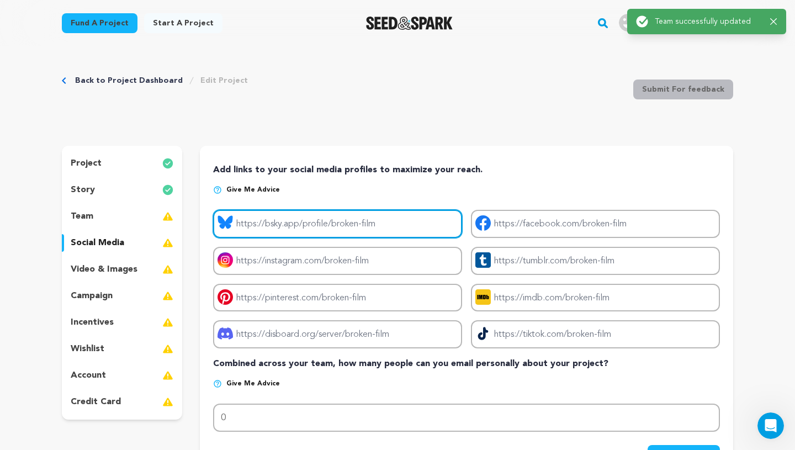
click at [338, 230] on input "Project bluesky link" at bounding box center [337, 224] width 249 height 28
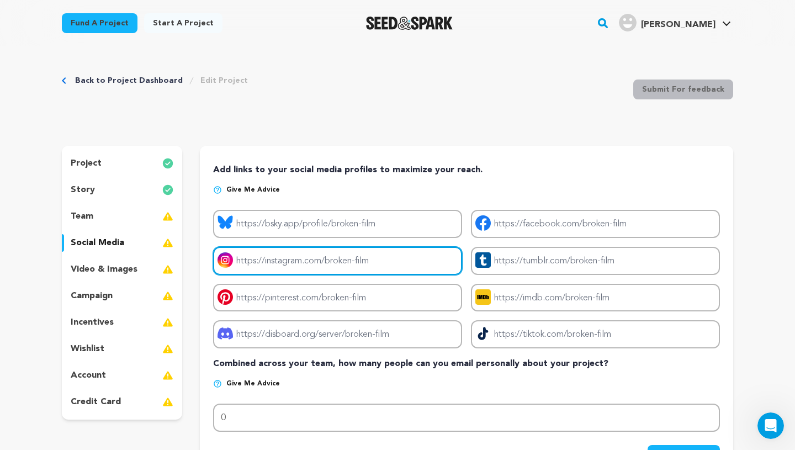
click at [393, 267] on input "Project instagram link" at bounding box center [337, 261] width 249 height 28
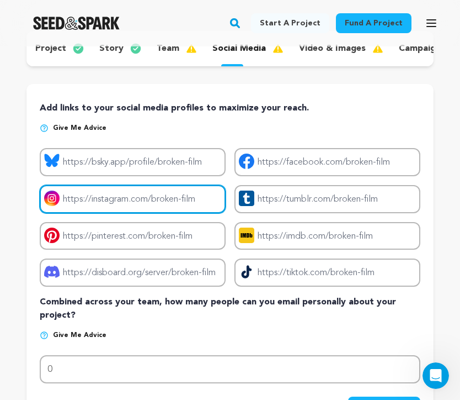
scroll to position [116, 0]
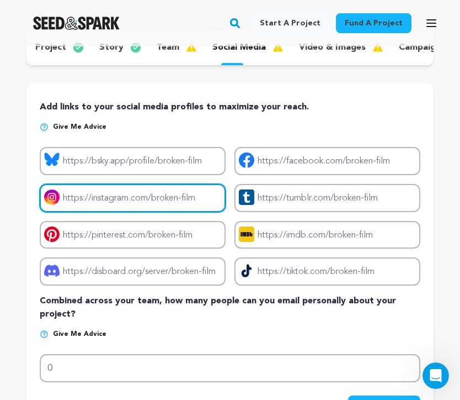
paste input "[URL][DOMAIN_NAME]"
type input "[URL][DOMAIN_NAME]"
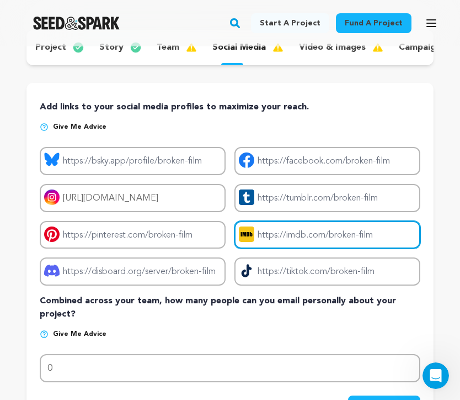
scroll to position [0, 0]
click at [271, 230] on input "Project imdb link" at bounding box center [328, 235] width 186 height 28
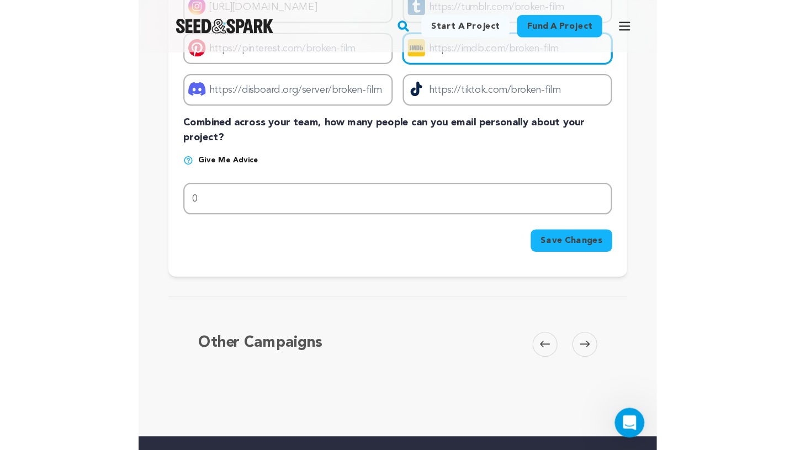
scroll to position [308, 0]
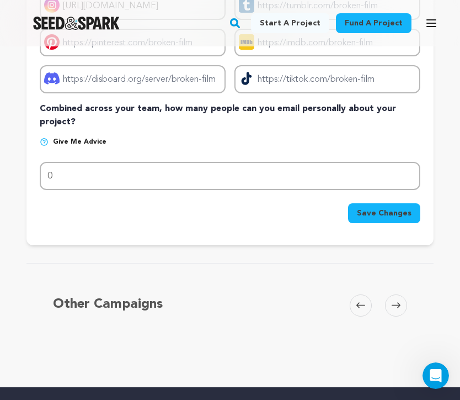
click at [405, 206] on button "Save Changes" at bounding box center [384, 213] width 72 height 20
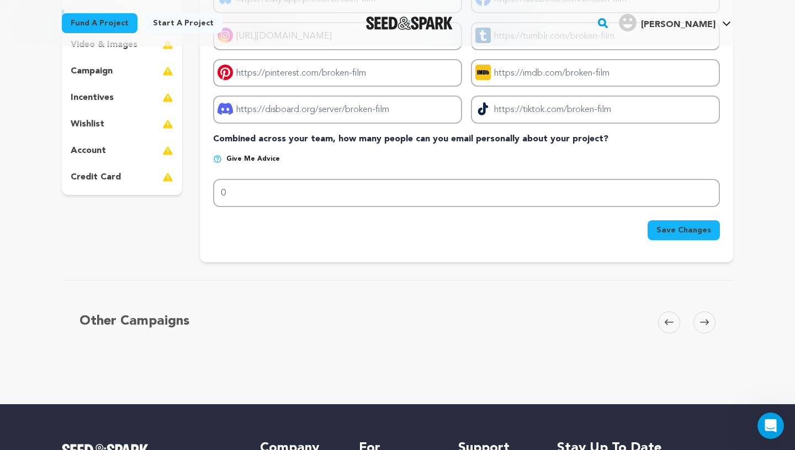
scroll to position [222, 0]
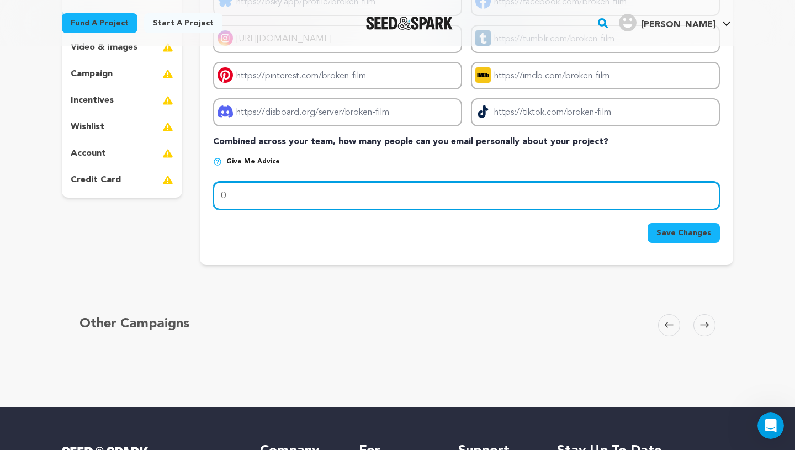
click at [242, 198] on input "0" at bounding box center [466, 196] width 507 height 28
type input "1"
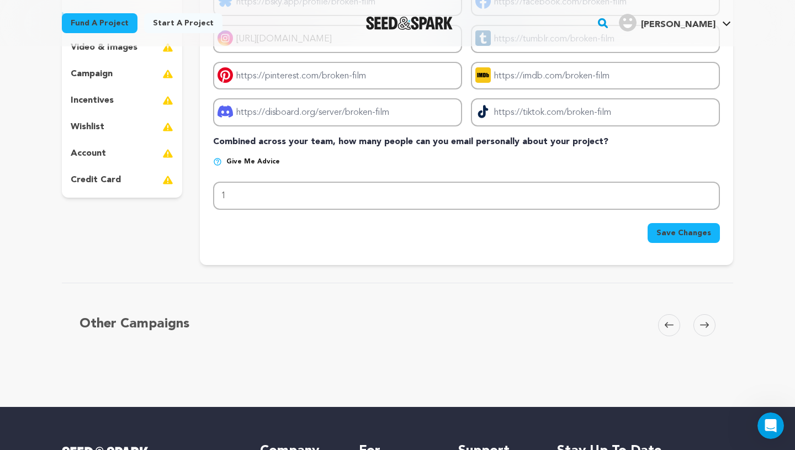
click at [658, 241] on button "Save Changes" at bounding box center [683, 233] width 72 height 20
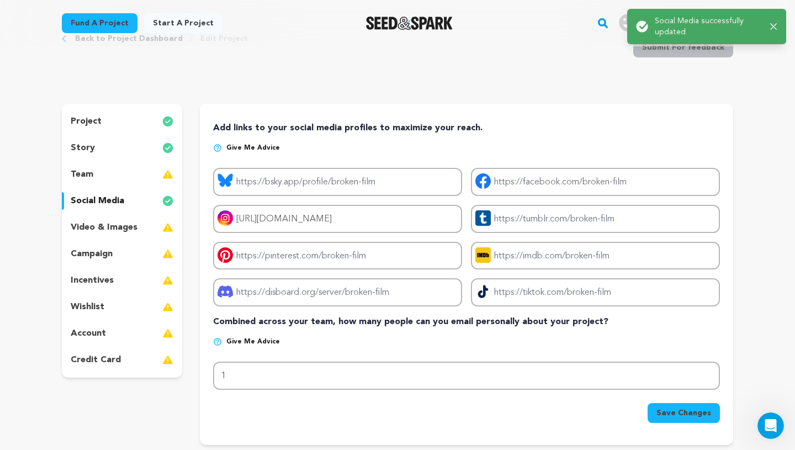
scroll to position [0, 0]
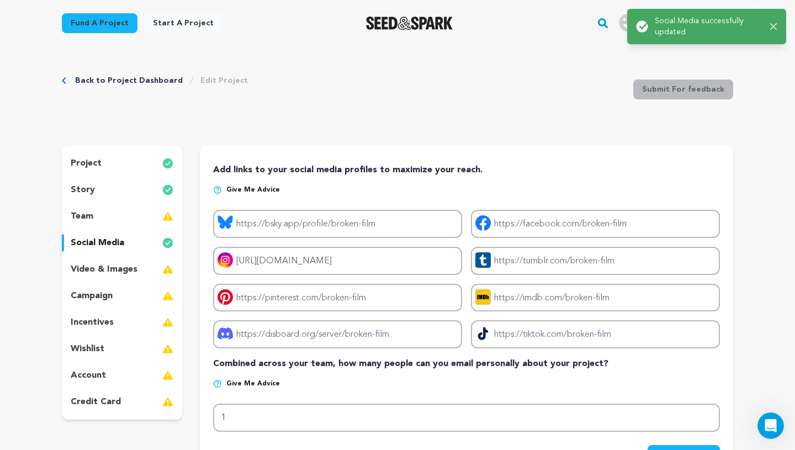
click at [122, 229] on div "project story team social media video & images campaign incentives wishlist acc…" at bounding box center [122, 283] width 120 height 274
click at [150, 214] on div "team" at bounding box center [122, 217] width 120 height 18
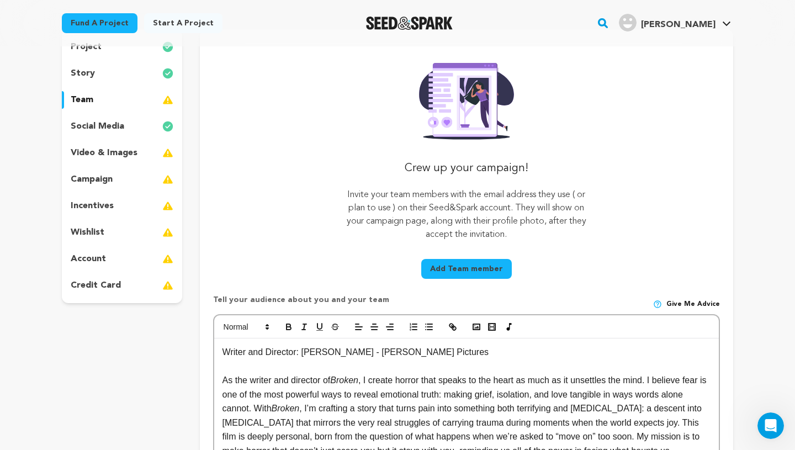
scroll to position [178, 0]
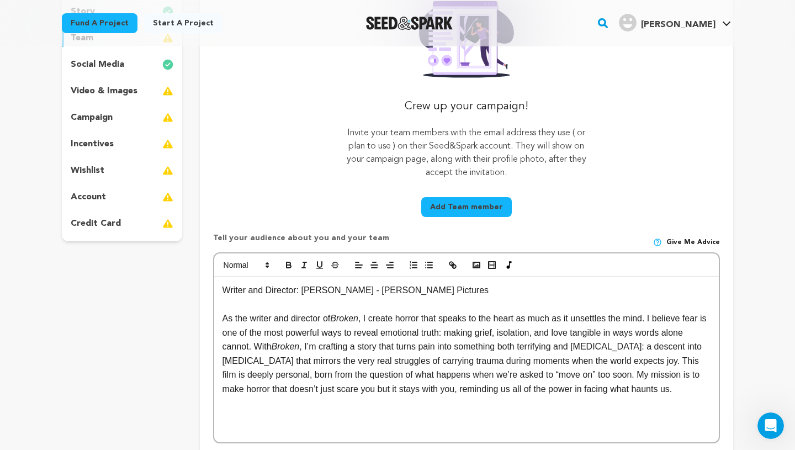
click at [464, 204] on button "Add Team member" at bounding box center [466, 207] width 91 height 20
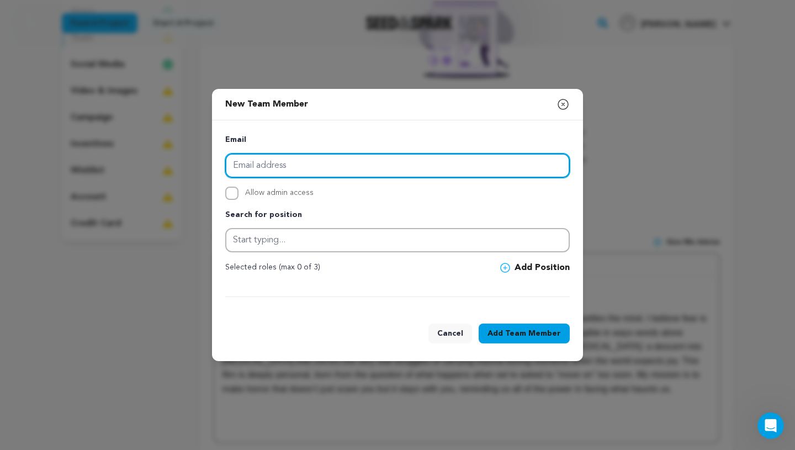
click at [340, 174] on input "email" at bounding box center [397, 165] width 344 height 24
type input "i"
type input "[EMAIL_ADDRESS][DOMAIN_NAME]"
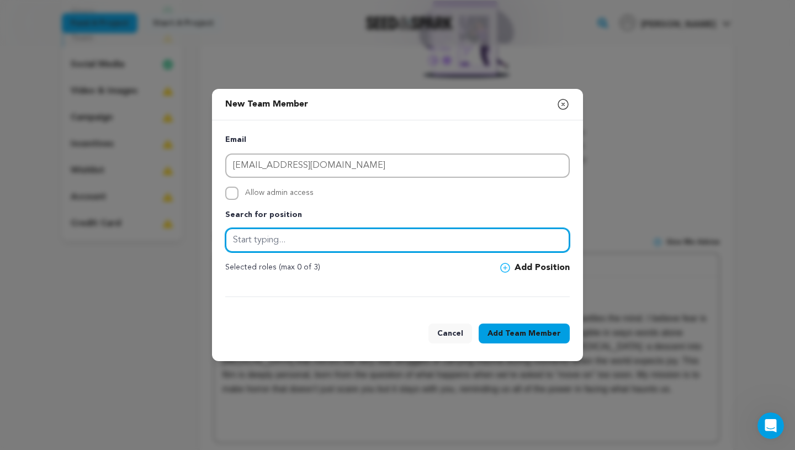
click at [281, 243] on input "text" at bounding box center [397, 240] width 344 height 24
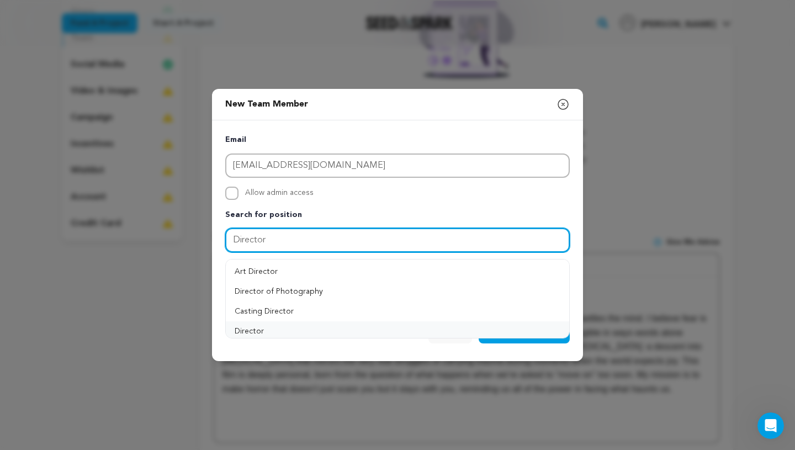
type input "Director"
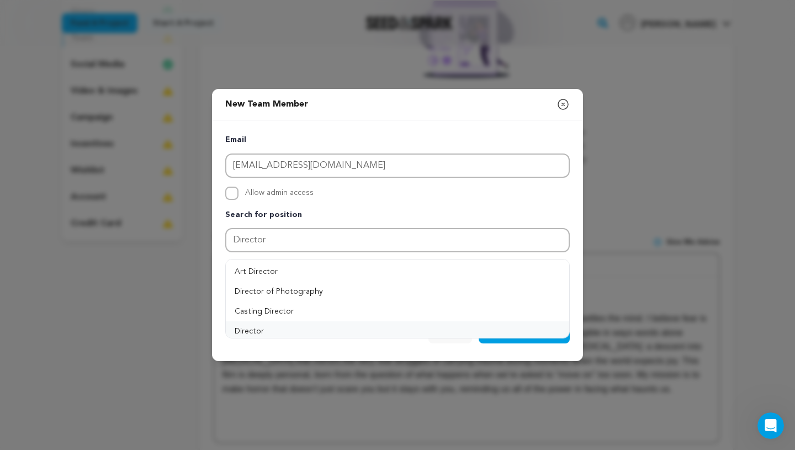
click at [281, 327] on button "Director" at bounding box center [397, 331] width 343 height 20
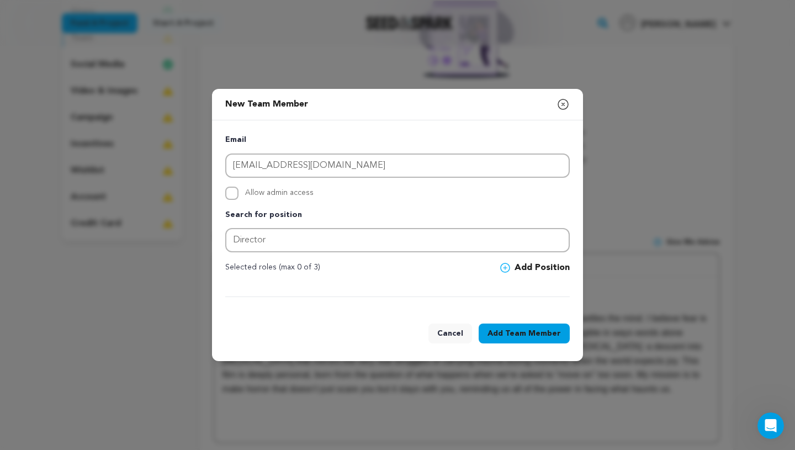
click at [501, 327] on button "Add Team Member" at bounding box center [524, 333] width 91 height 20
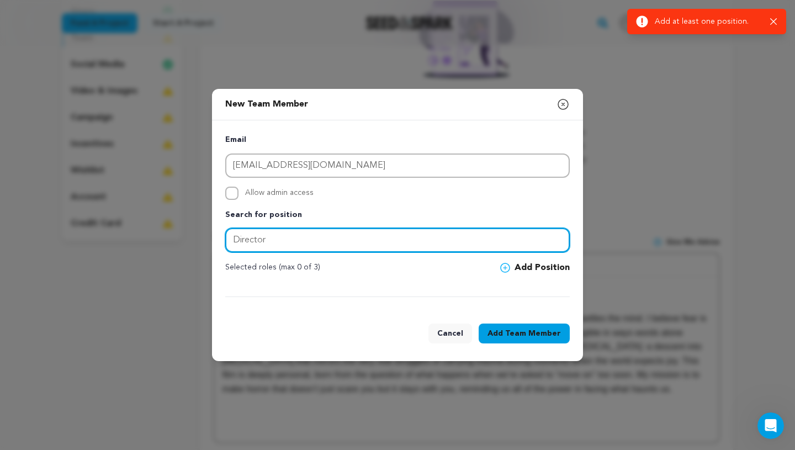
click at [336, 251] on input "Director" at bounding box center [397, 240] width 344 height 24
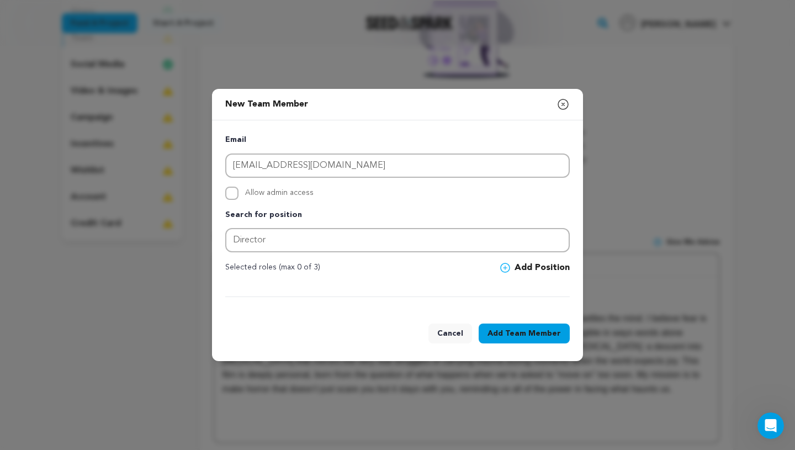
click at [555, 268] on button "Add Position" at bounding box center [535, 267] width 70 height 13
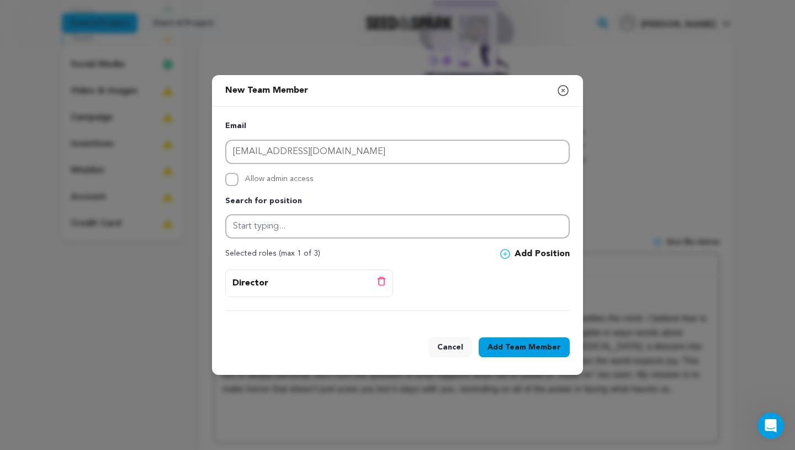
click at [524, 346] on span "Team Member" at bounding box center [533, 347] width 56 height 11
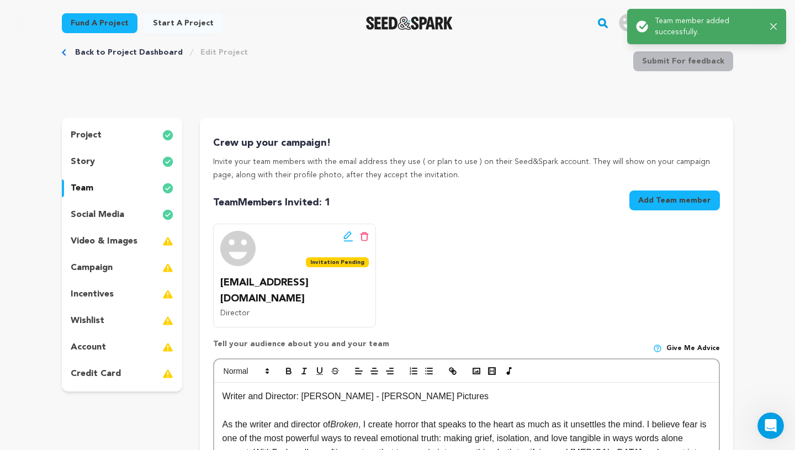
scroll to position [0, 0]
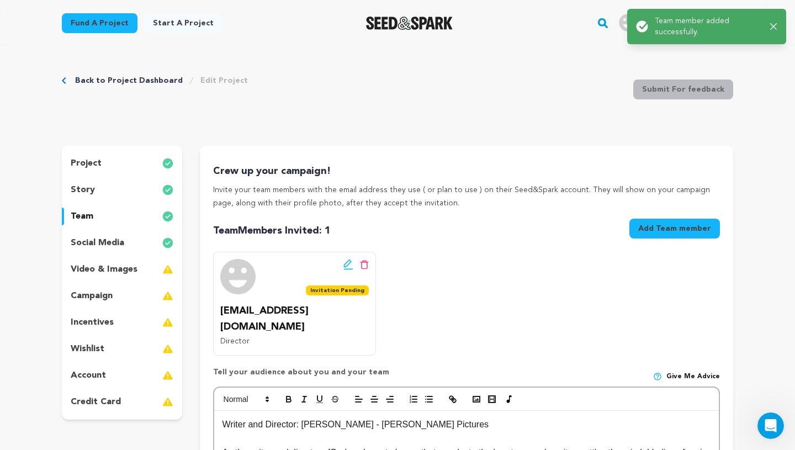
click at [131, 265] on p "video & images" at bounding box center [104, 269] width 67 height 13
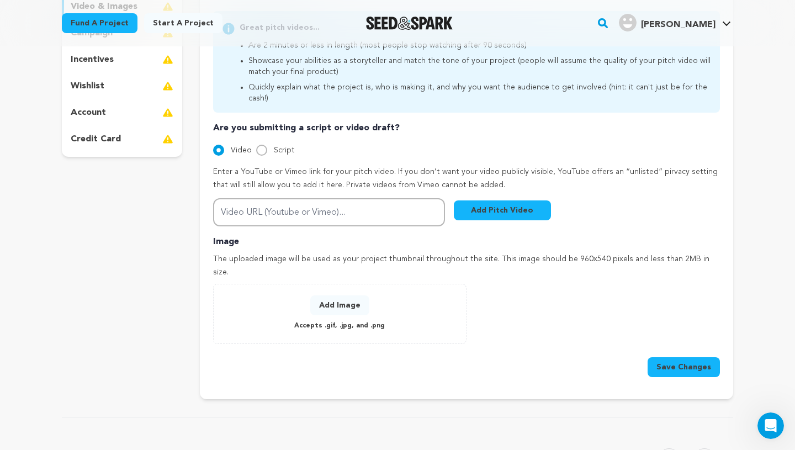
scroll to position [270, 0]
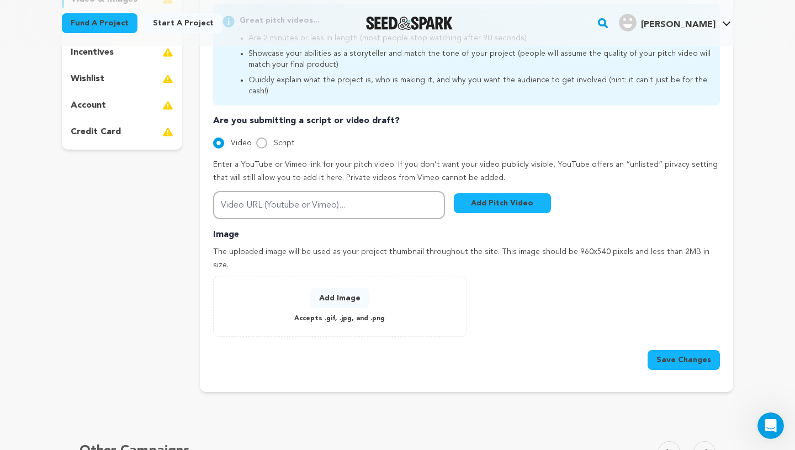
click at [319, 312] on p "Accepts .gif, .jpg, and .png" at bounding box center [339, 318] width 91 height 13
click at [341, 288] on button "Add Image" at bounding box center [339, 298] width 59 height 20
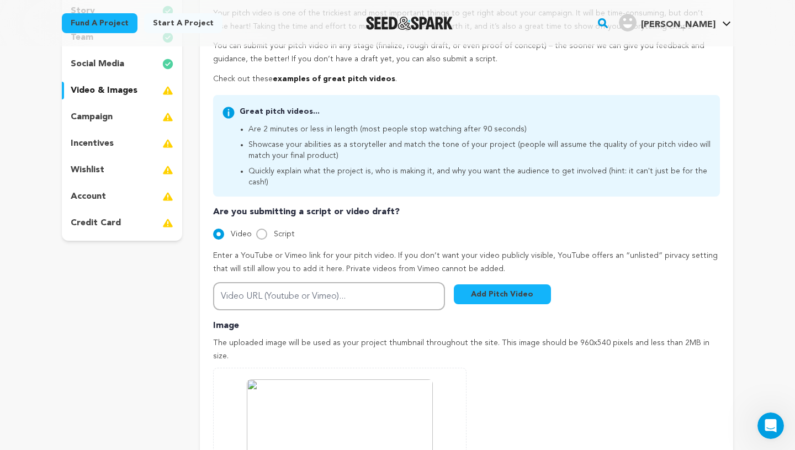
scroll to position [176, 0]
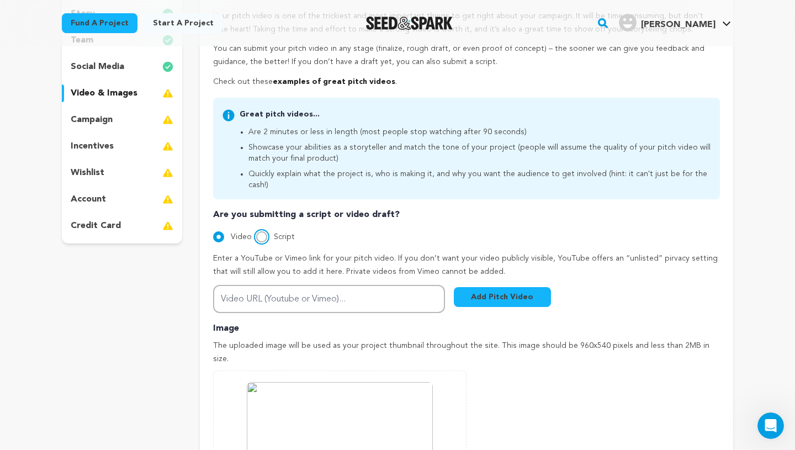
click at [258, 231] on input "Script" at bounding box center [261, 236] width 11 height 11
radio input "true"
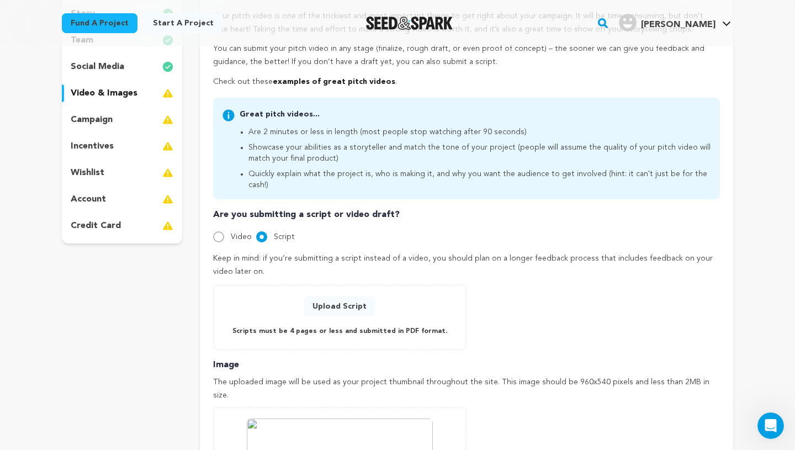
click at [229, 232] on div "Are you submitting a script or video draft? Video Script Enter a YouTube or Vim…" at bounding box center [466, 278] width 507 height 141
click at [218, 231] on input "Video" at bounding box center [218, 236] width 11 height 11
radio input "true"
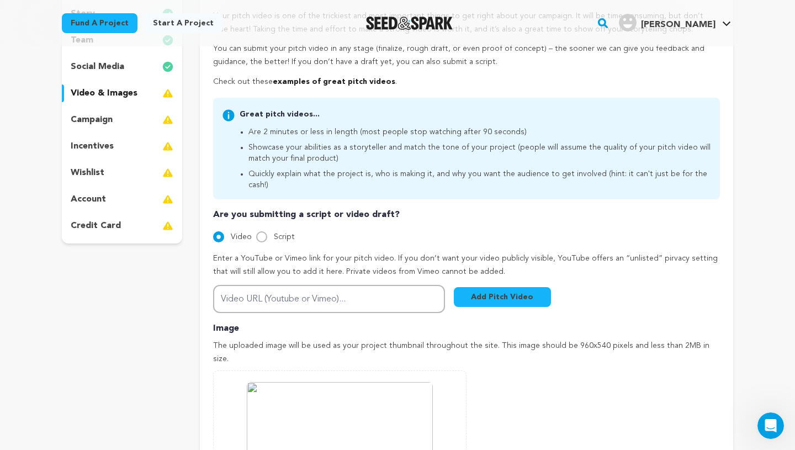
click at [118, 118] on div "campaign" at bounding box center [122, 120] width 120 height 18
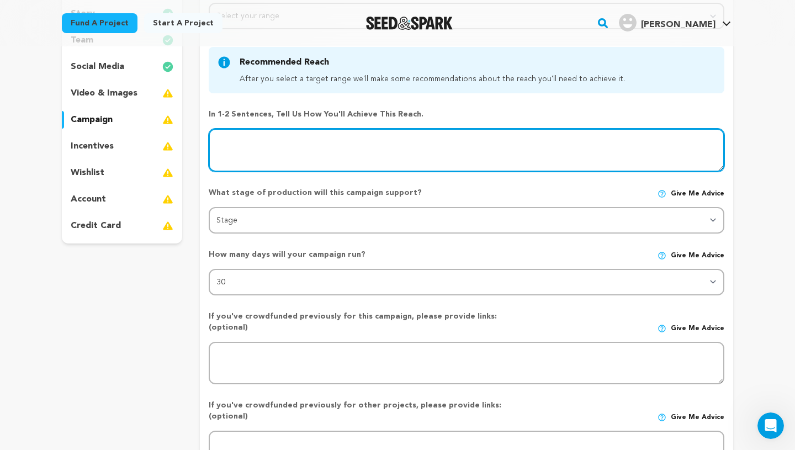
click at [270, 150] on textarea at bounding box center [467, 150] width 516 height 43
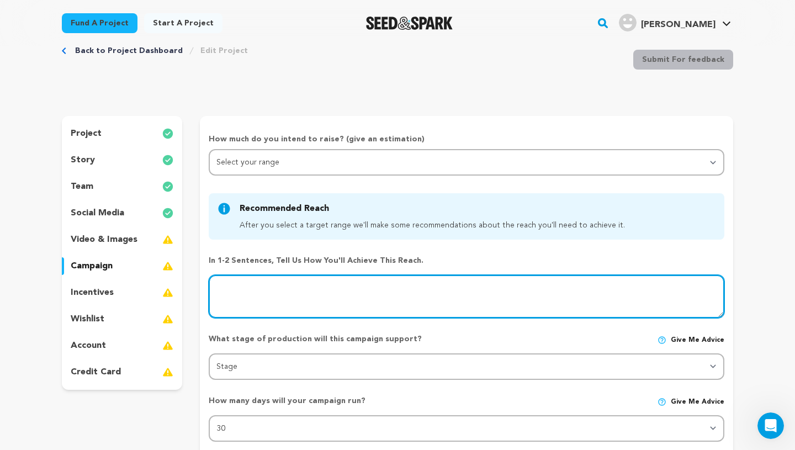
scroll to position [29, 0]
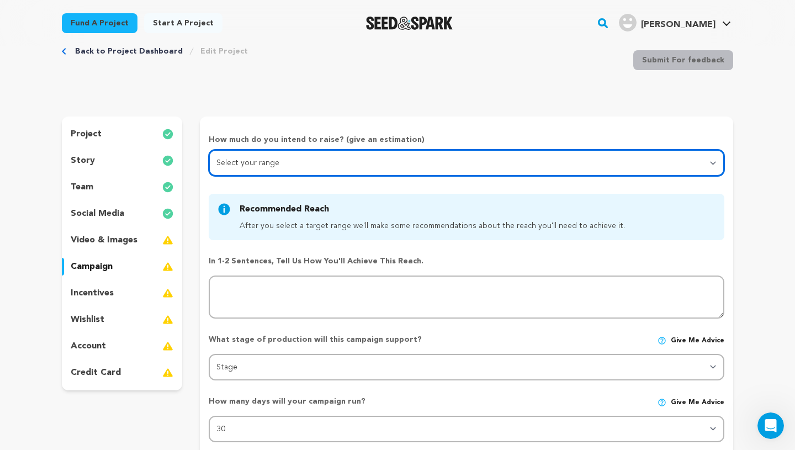
click at [269, 165] on select "Select your range Less than $10k 10k - $14k 15k - $24k 25k - $49k 50k or more" at bounding box center [467, 163] width 516 height 26
select select "5"
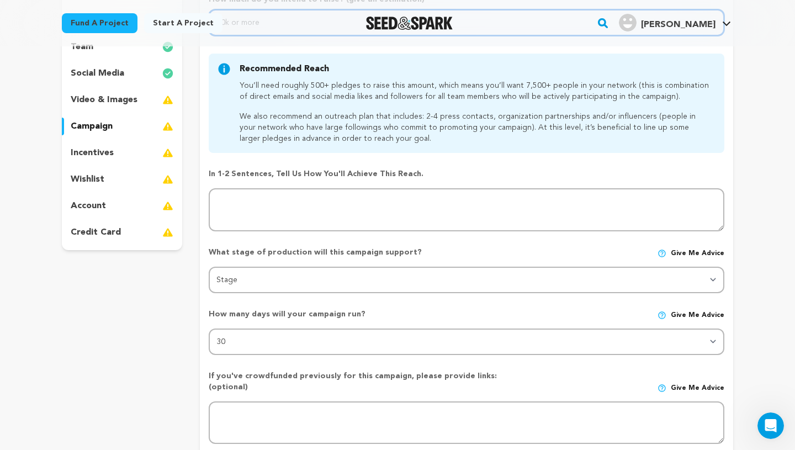
scroll to position [173, 0]
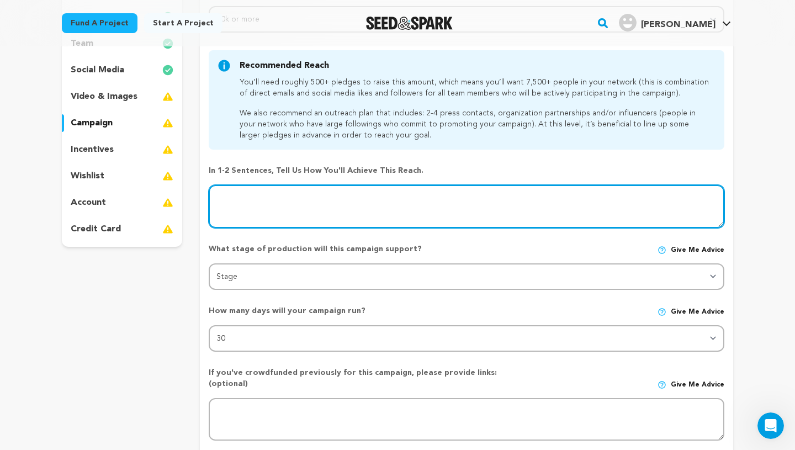
click at [289, 216] on textarea at bounding box center [467, 206] width 516 height 43
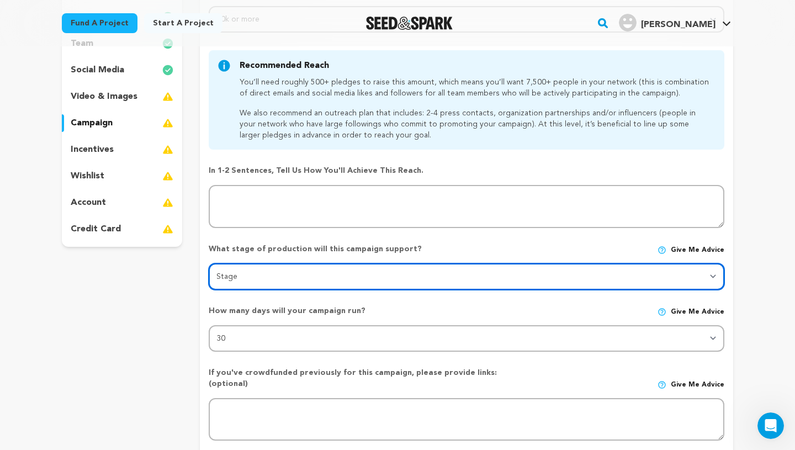
click at [302, 279] on select "Stage DEVELOPMENT PRODUCTION POST-PRODUCTION DISTRIBUTION PRE-PRODUCTION ENHANC…" at bounding box center [467, 276] width 516 height 26
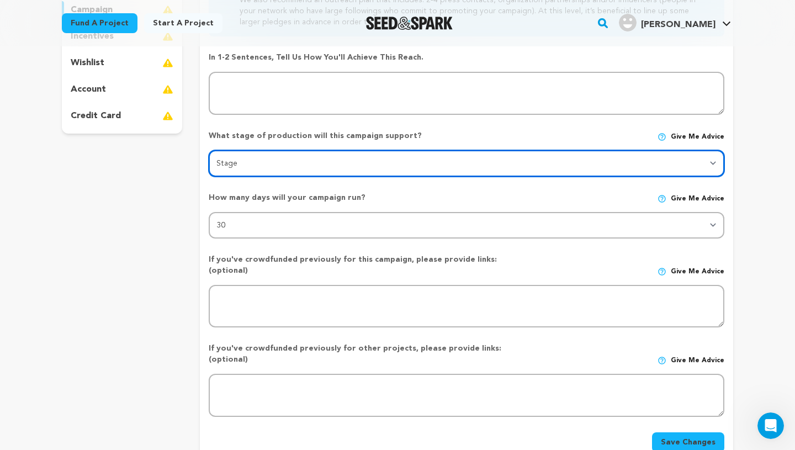
scroll to position [315, 0]
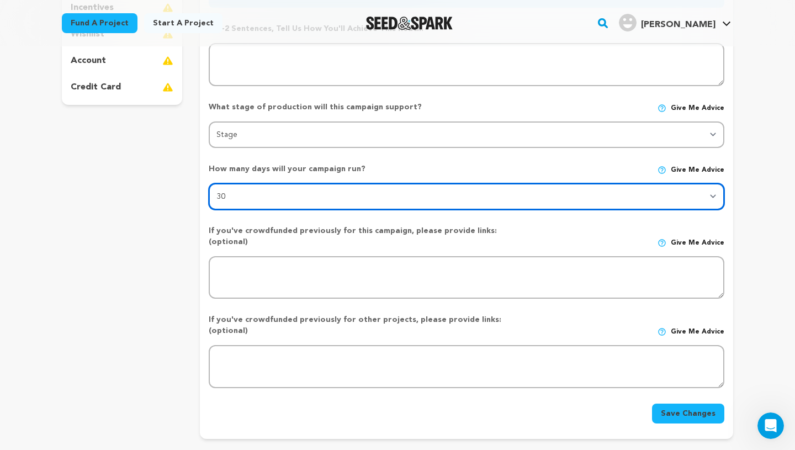
click at [397, 200] on select "30 45 60" at bounding box center [467, 196] width 516 height 26
select select "60"
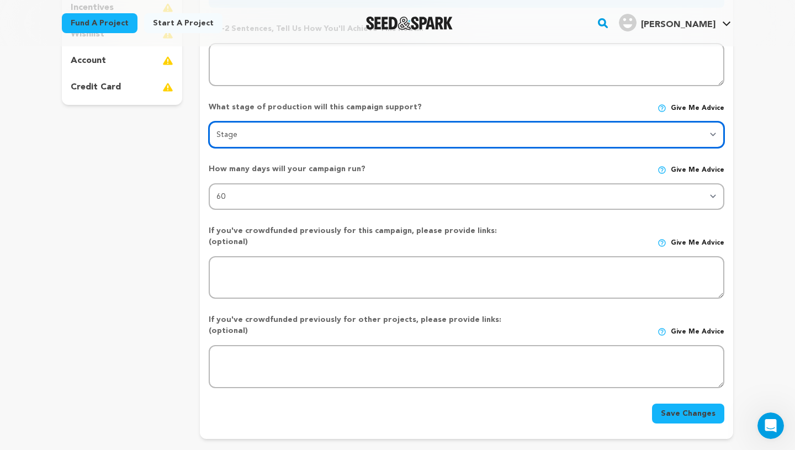
click at [353, 138] on select "Stage DEVELOPMENT PRODUCTION POST-PRODUCTION DISTRIBUTION PRE-PRODUCTION ENHANC…" at bounding box center [467, 134] width 516 height 26
select select "1403"
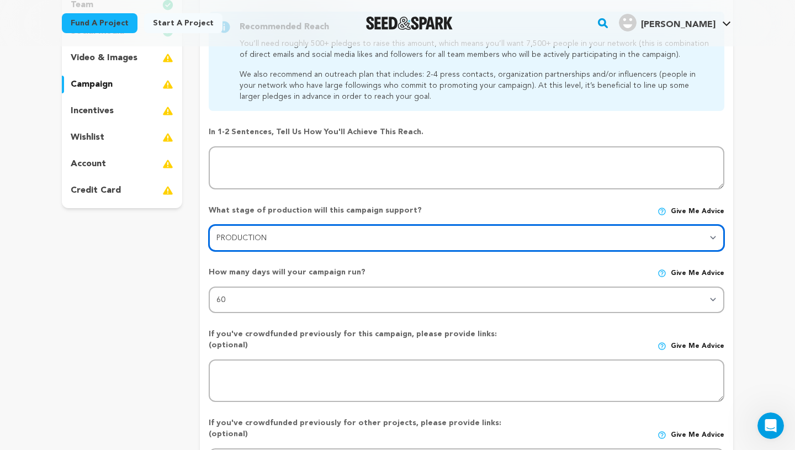
scroll to position [210, 0]
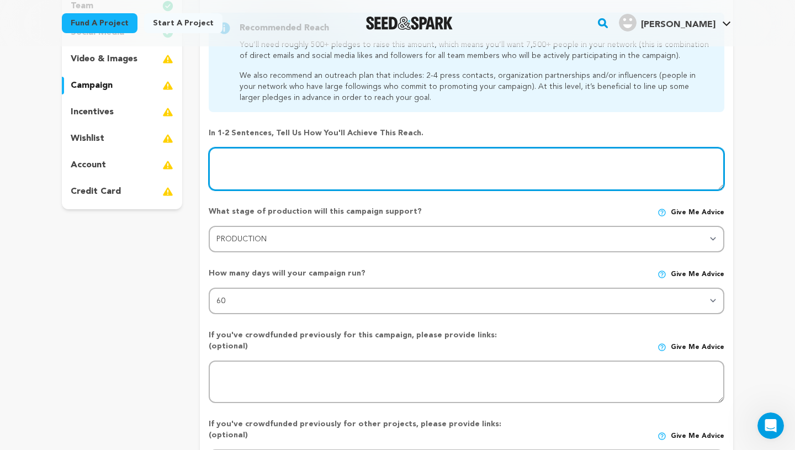
click at [479, 175] on textarea at bounding box center [467, 168] width 516 height 43
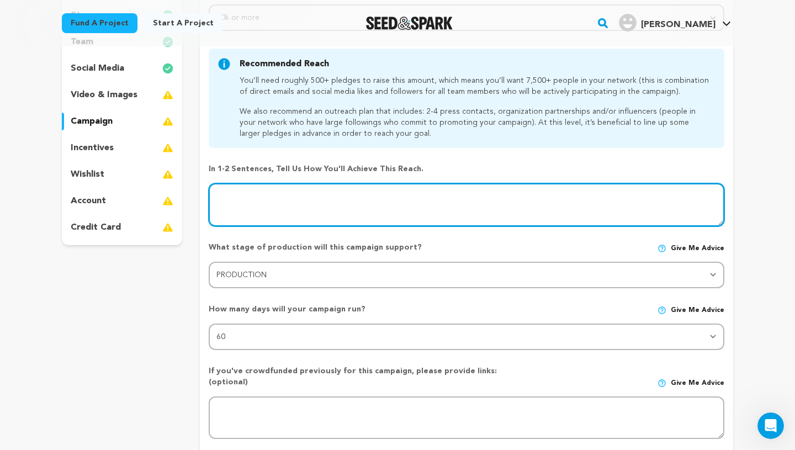
scroll to position [157, 0]
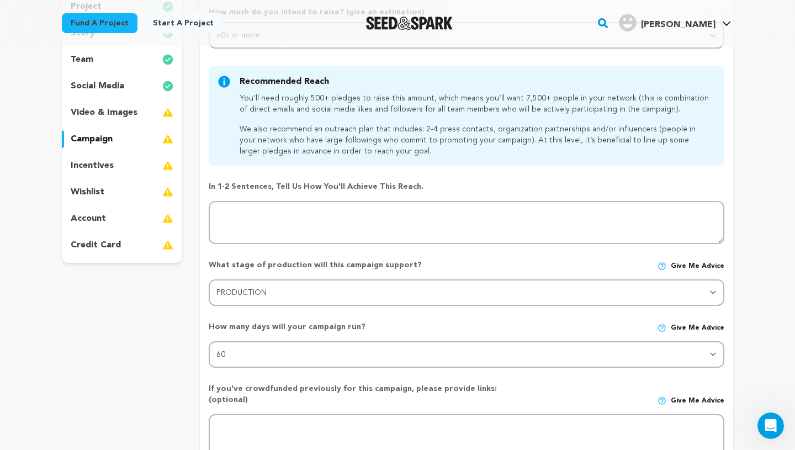
click at [93, 161] on p "incentives" at bounding box center [92, 165] width 43 height 13
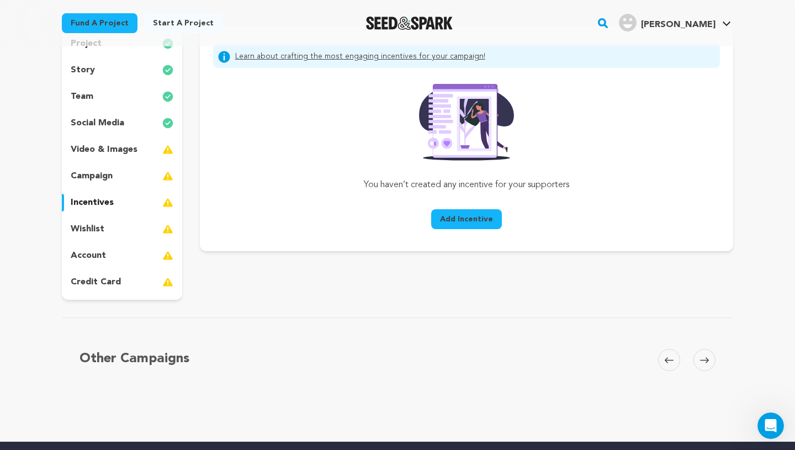
scroll to position [103, 0]
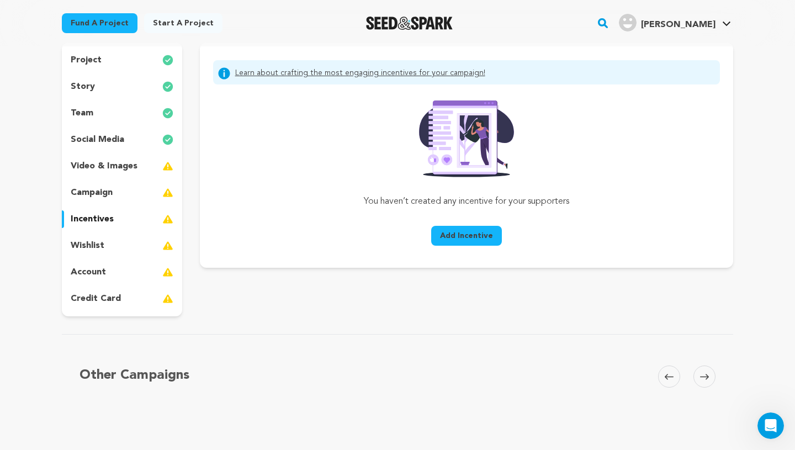
click at [63, 449] on html "Fund a project Start a project Search" at bounding box center [397, 328] width 795 height 862
click at [92, 246] on p "wishlist" at bounding box center [88, 245] width 34 height 13
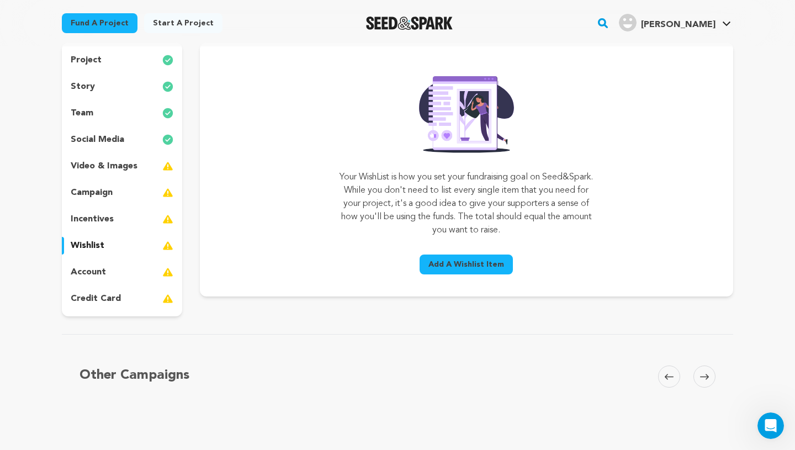
click at [102, 267] on p "account" at bounding box center [88, 271] width 35 height 13
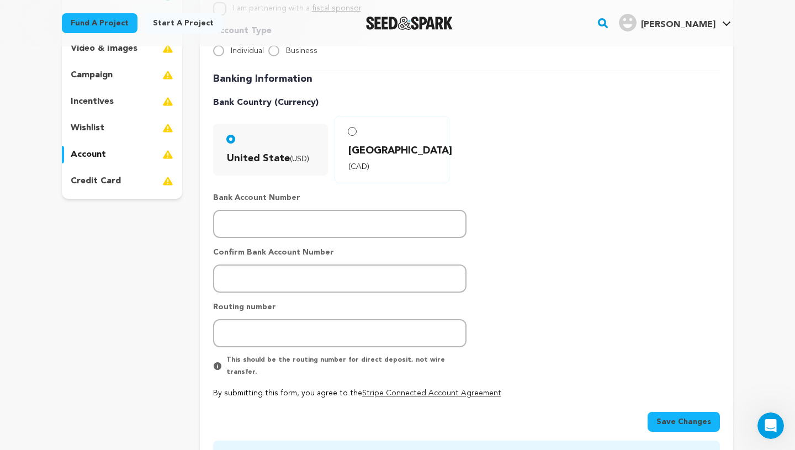
scroll to position [193, 0]
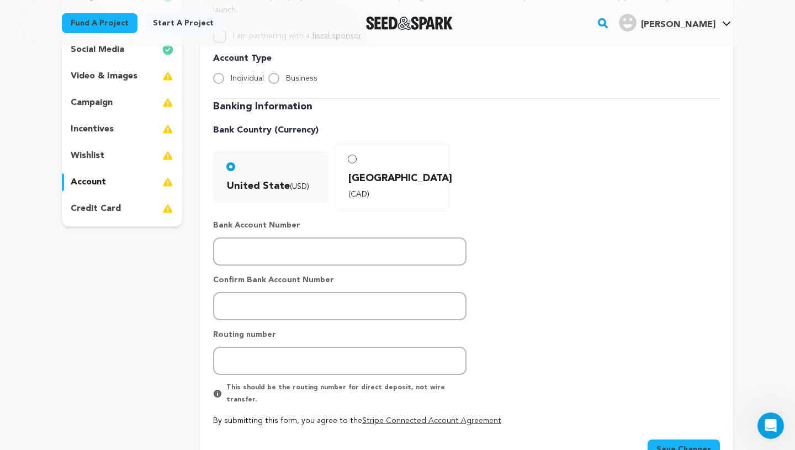
click at [121, 217] on div "credit card" at bounding box center [122, 209] width 120 height 18
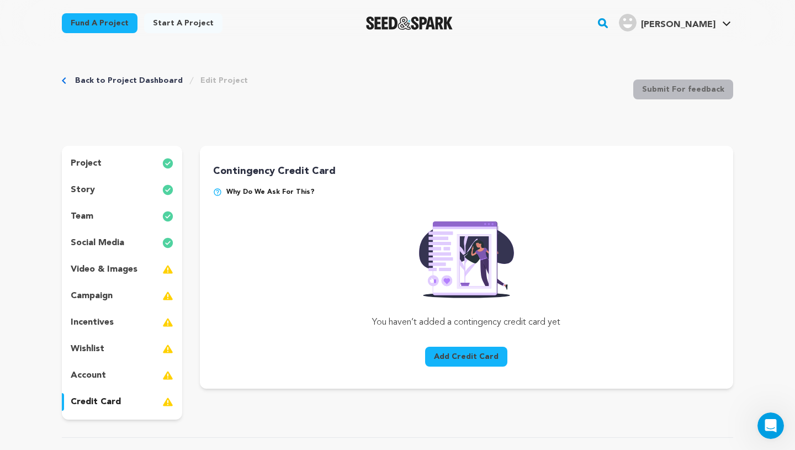
click at [125, 291] on div "campaign" at bounding box center [122, 296] width 120 height 18
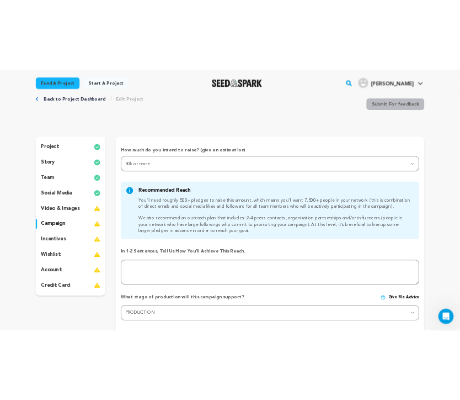
scroll to position [30, 0]
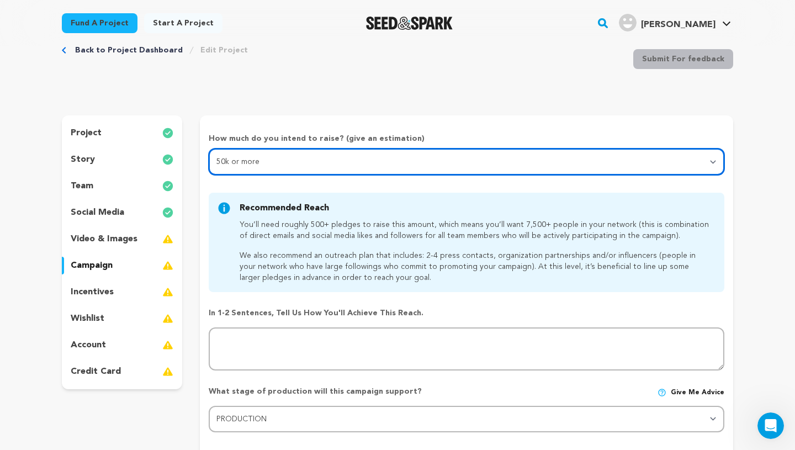
click at [251, 161] on select "Select your range Less than $10k 10k - $14k 15k - $24k 25k - $49k 50k or more" at bounding box center [467, 161] width 516 height 26
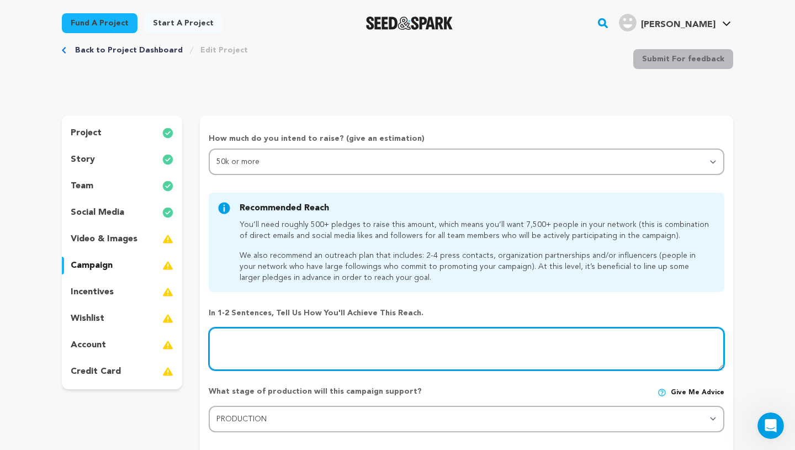
click at [287, 349] on textarea at bounding box center [467, 348] width 516 height 43
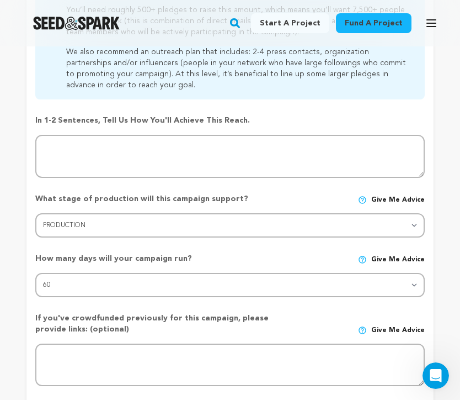
scroll to position [299, 0]
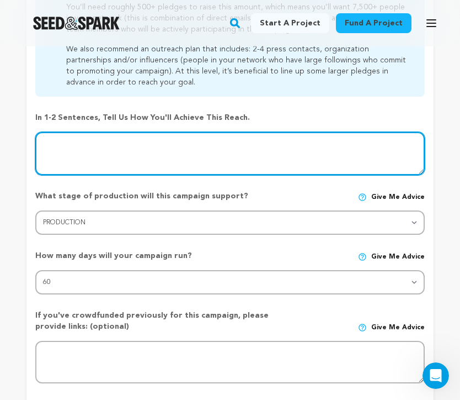
paste textarea "o public with strong marketing and consistent updates. Boost pledges with creat…"
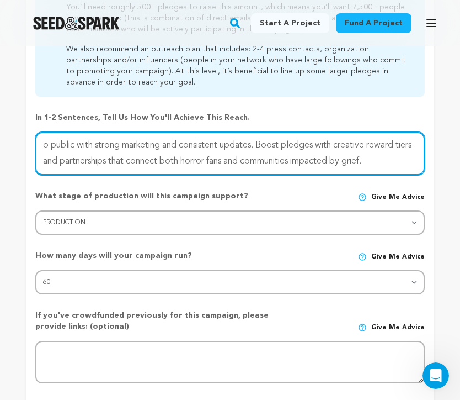
drag, startPoint x: 49, startPoint y: 142, endPoint x: 33, endPoint y: 140, distance: 16.2
click at [33, 140] on form "How much do you intend to raise? (give an estimation) Select your range Less th…" at bounding box center [229, 213] width 407 height 590
click at [100, 162] on textarea at bounding box center [230, 153] width 390 height 43
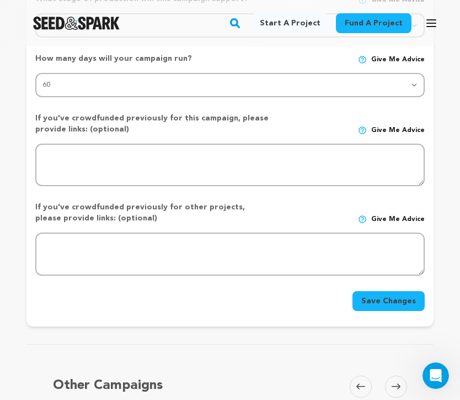
scroll to position [498, 0]
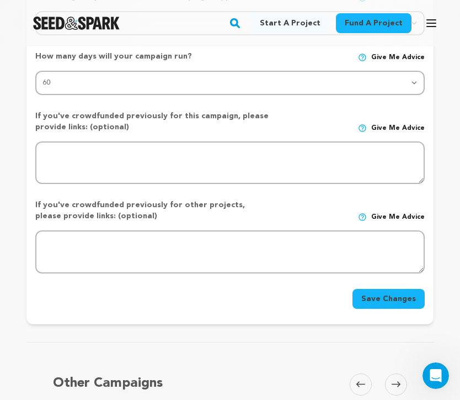
type textarea "I plan to go public with strong marketing and consistent updates. Boost pledges…"
click at [386, 301] on button "Save Changes" at bounding box center [389, 299] width 72 height 20
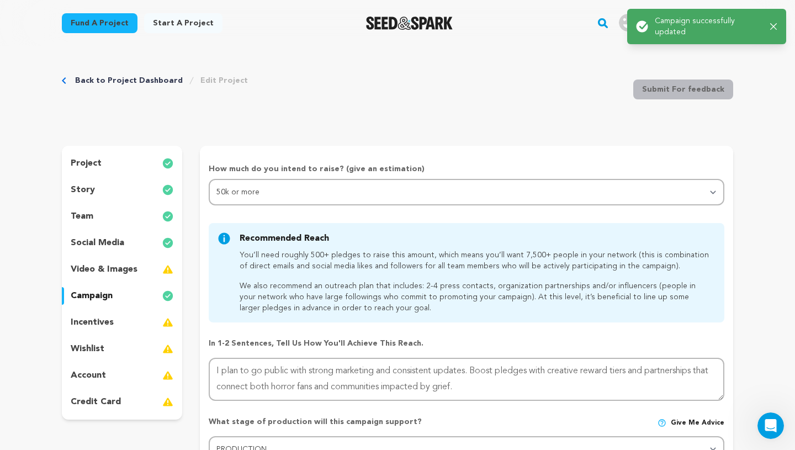
scroll to position [0, 0]
click at [128, 318] on div "incentives" at bounding box center [122, 322] width 120 height 18
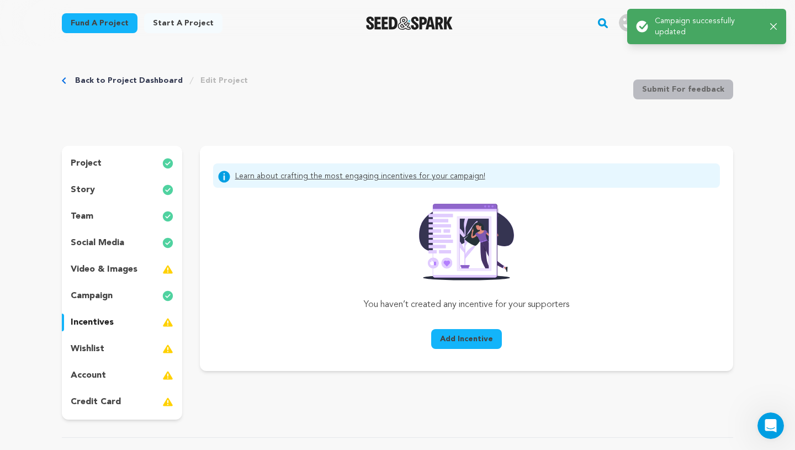
click at [128, 318] on div "incentives" at bounding box center [122, 322] width 120 height 18
click at [477, 336] on span "Add Incentive" at bounding box center [466, 338] width 53 height 11
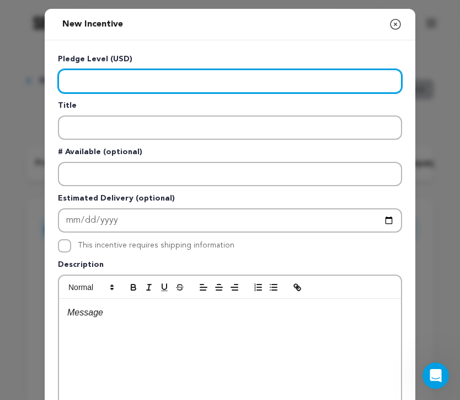
click at [152, 86] on input "Enter level" at bounding box center [230, 81] width 344 height 24
click at [133, 79] on input "Enter level" at bounding box center [230, 81] width 344 height 24
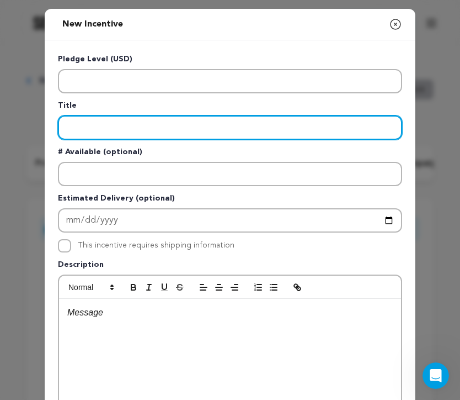
click at [134, 127] on input "Enter title" at bounding box center [230, 127] width 344 height 24
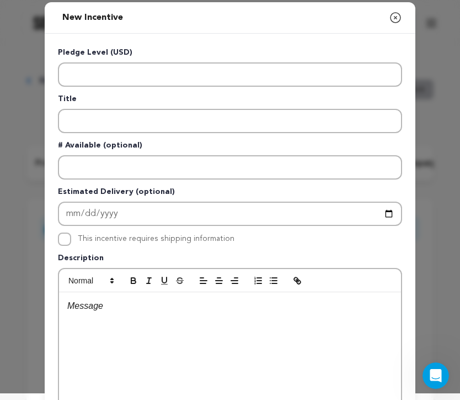
click at [127, 88] on div "Pledge Level (USD) Title # Available (optional) Estimated Delivery (optional) T…" at bounding box center [230, 280] width 344 height 466
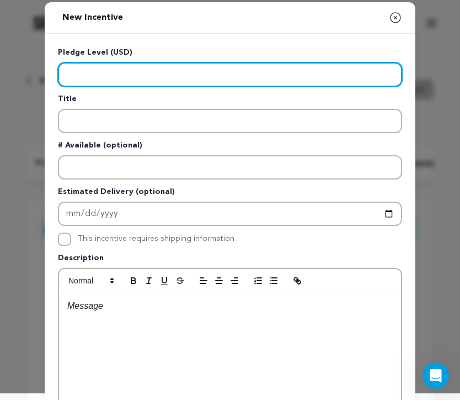
click at [122, 78] on input "Enter level" at bounding box center [230, 74] width 344 height 24
type input "30"
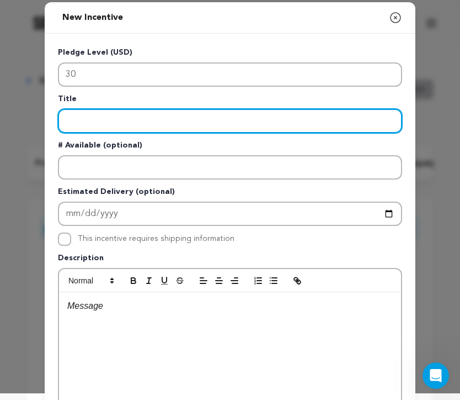
click at [116, 120] on input "Enter title" at bounding box center [230, 121] width 344 height 24
type input "Digital Shout Out"
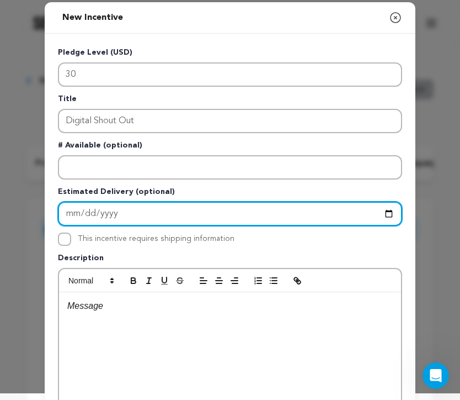
click at [95, 211] on input "Enter Estimated Delivery" at bounding box center [230, 213] width 344 height 24
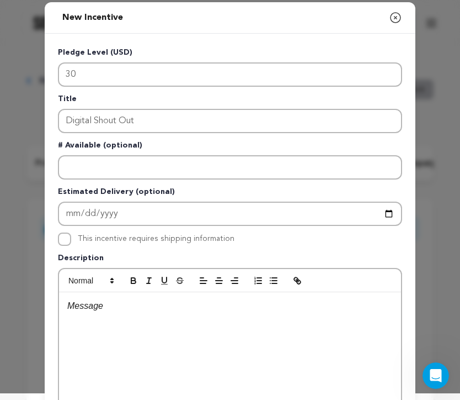
click at [150, 187] on p "Estimated Delivery (optional)" at bounding box center [230, 193] width 344 height 15
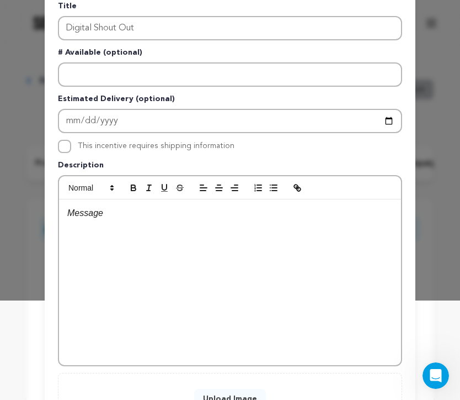
scroll to position [114, 0]
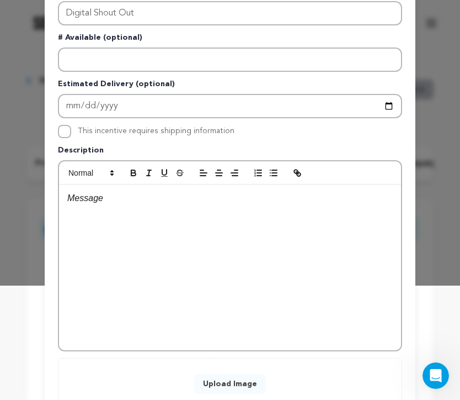
click at [160, 215] on div at bounding box center [230, 267] width 342 height 166
click at [208, 241] on div at bounding box center [230, 267] width 342 height 166
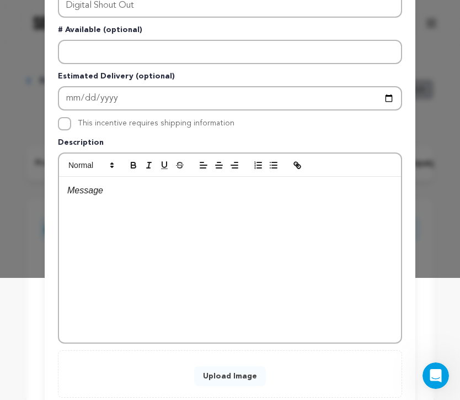
scroll to position [147, 0]
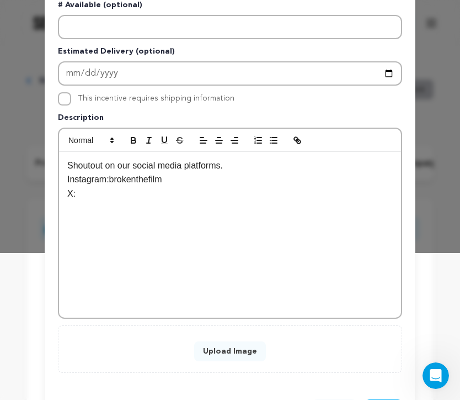
click at [111, 180] on p "Instagram:brokenthefilm" at bounding box center [230, 179] width 326 height 14
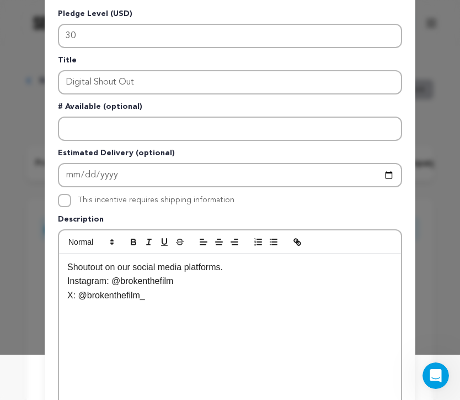
scroll to position [26, 0]
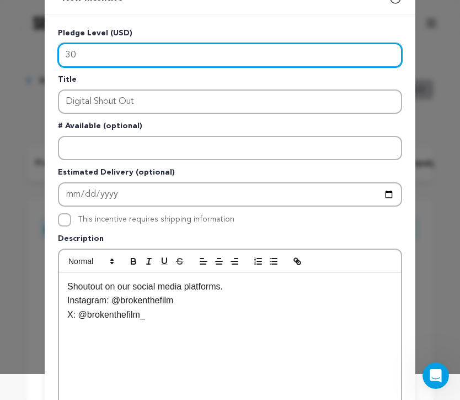
click at [64, 62] on input "30" at bounding box center [230, 55] width 344 height 24
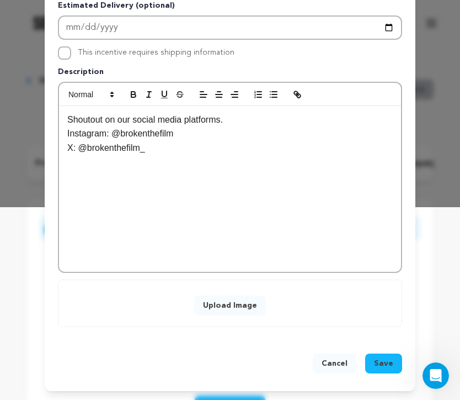
click at [385, 366] on span "Save" at bounding box center [383, 363] width 19 height 11
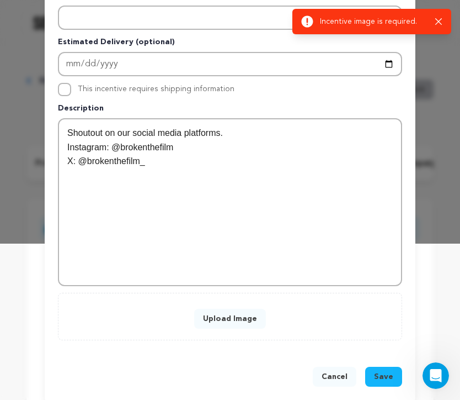
scroll to position [169, 0]
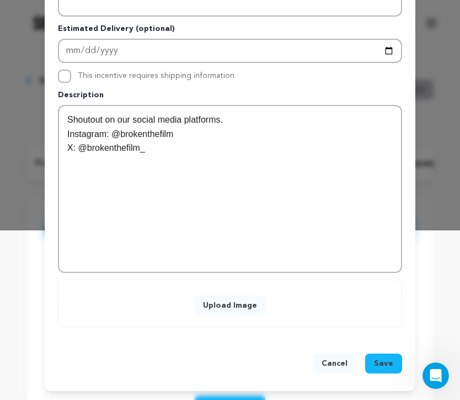
click at [227, 304] on button "Upload Image" at bounding box center [230, 305] width 72 height 20
click at [251, 301] on button "Upload Image" at bounding box center [230, 305] width 72 height 20
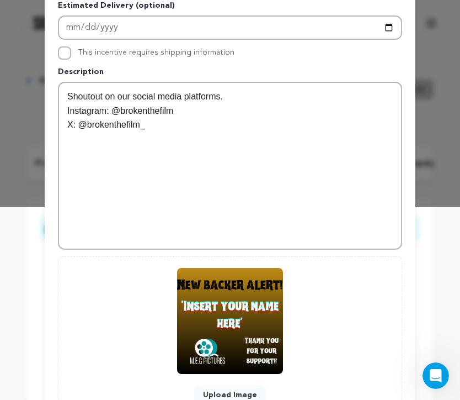
scroll to position [282, 0]
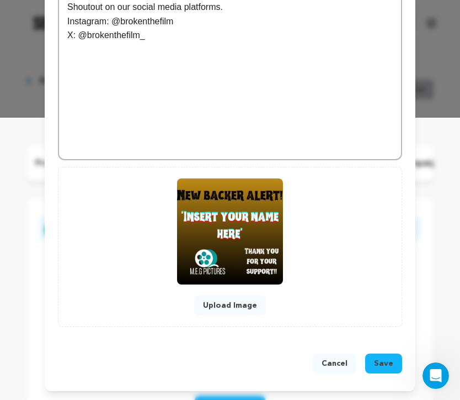
click at [376, 362] on span "Save" at bounding box center [383, 363] width 19 height 11
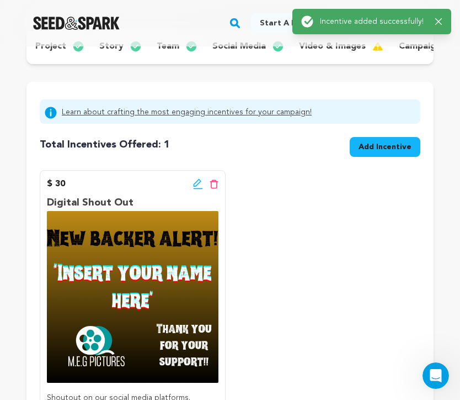
scroll to position [122, 0]
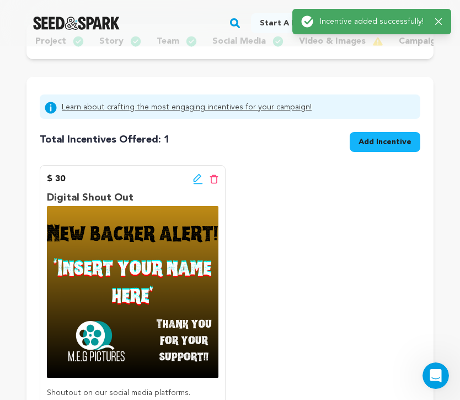
click at [362, 141] on span "Add Incentive" at bounding box center [385, 141] width 53 height 11
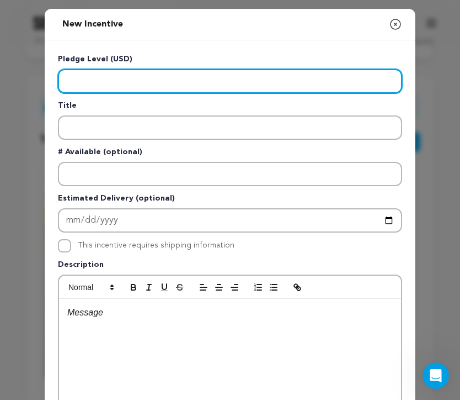
click at [202, 83] on input "Enter level" at bounding box center [230, 81] width 344 height 24
type input "60"
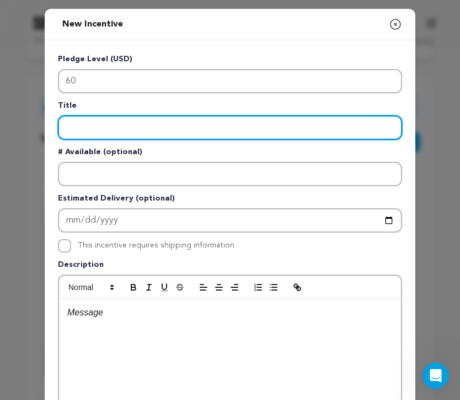
click at [133, 128] on input "Enter title" at bounding box center [230, 127] width 344 height 24
type input "Apple Music Playlist"
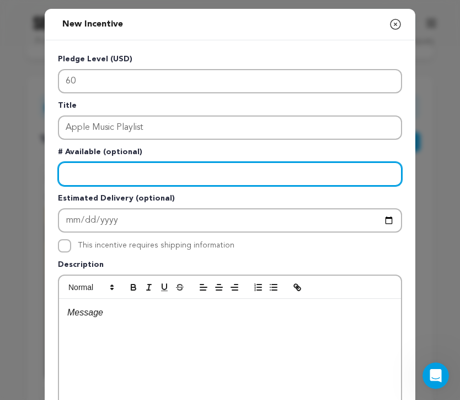
click at [309, 171] on input "Enter number available" at bounding box center [230, 174] width 344 height 24
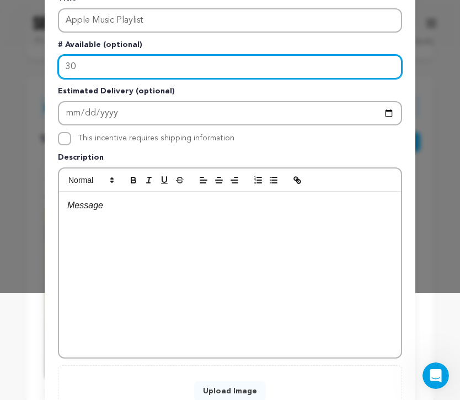
scroll to position [110, 0]
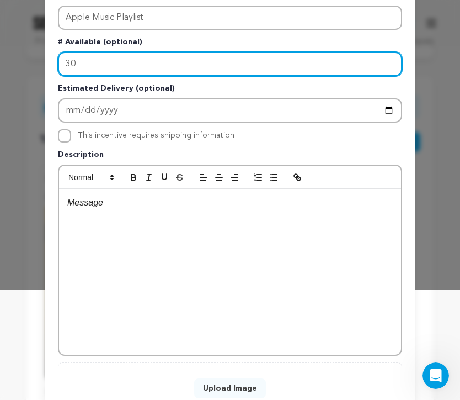
type input "30"
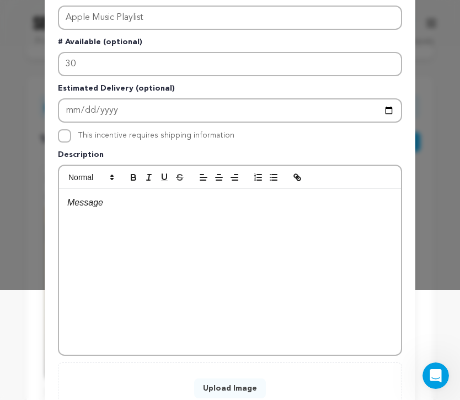
click at [234, 237] on div at bounding box center [230, 272] width 342 height 166
click at [231, 259] on div at bounding box center [230, 272] width 342 height 166
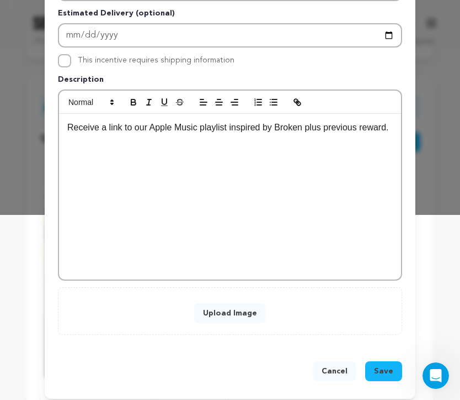
scroll to position [193, 0]
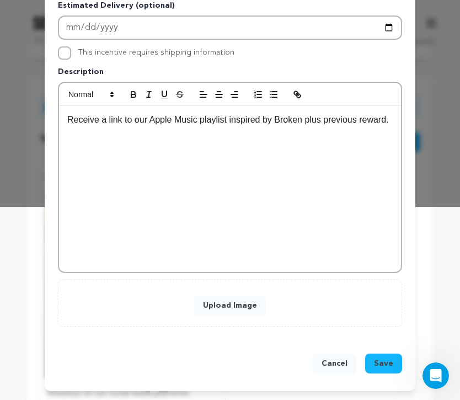
click at [246, 305] on button "Upload Image" at bounding box center [230, 305] width 72 height 20
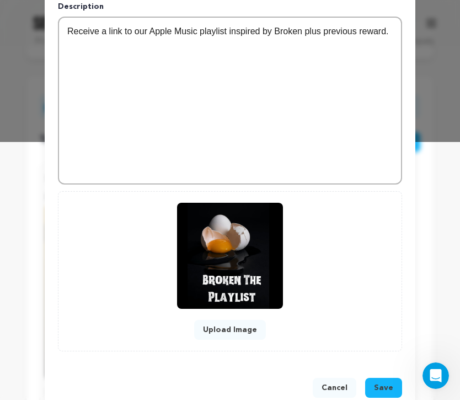
scroll to position [282, 0]
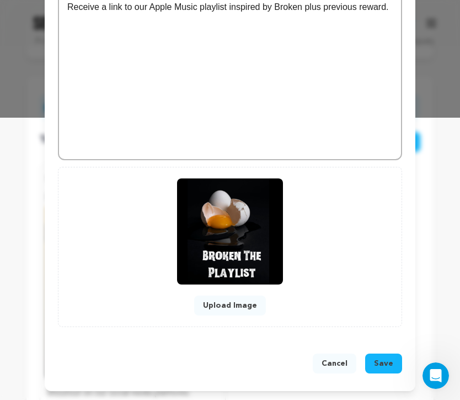
click at [381, 365] on span "Save" at bounding box center [383, 363] width 19 height 11
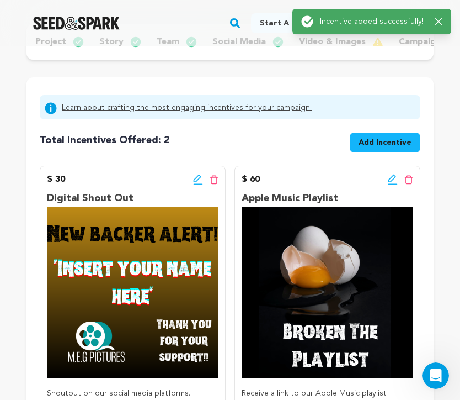
scroll to position [123, 0]
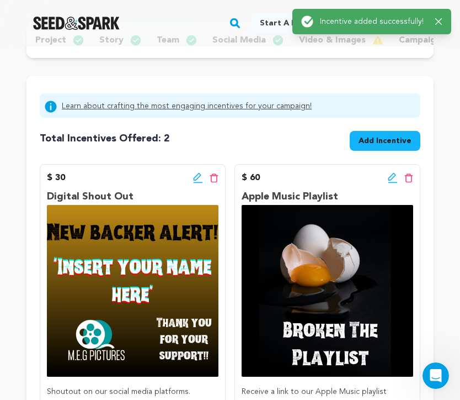
click at [385, 141] on span "Add Incentive" at bounding box center [385, 140] width 53 height 11
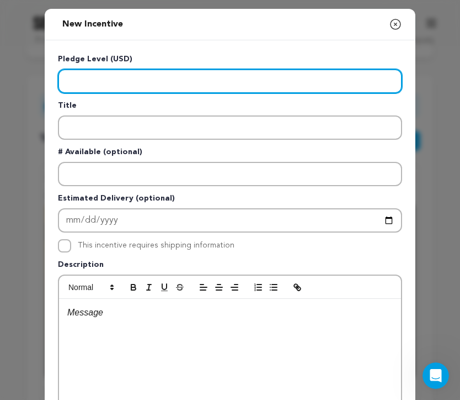
click at [174, 84] on input "Enter level" at bounding box center [230, 81] width 344 height 24
type input "100"
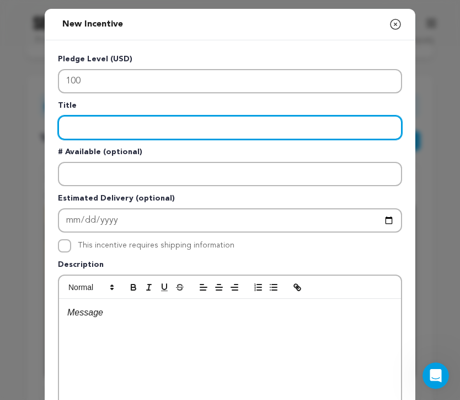
click at [101, 126] on input "Enter title" at bounding box center [230, 127] width 344 height 24
type input "Broken Planner"
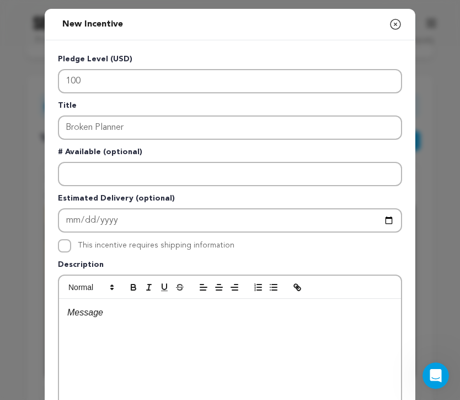
click at [299, 339] on div at bounding box center [230, 382] width 342 height 166
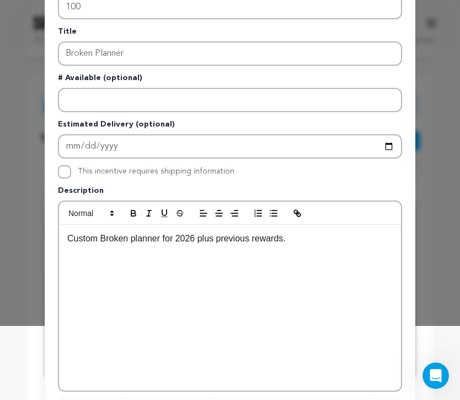
scroll to position [75, 0]
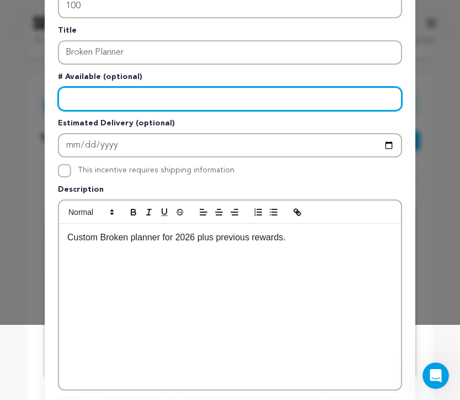
click at [138, 103] on input "Enter number available" at bounding box center [230, 99] width 344 height 24
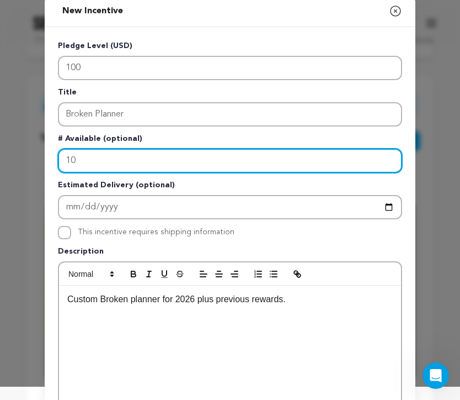
scroll to position [0, 0]
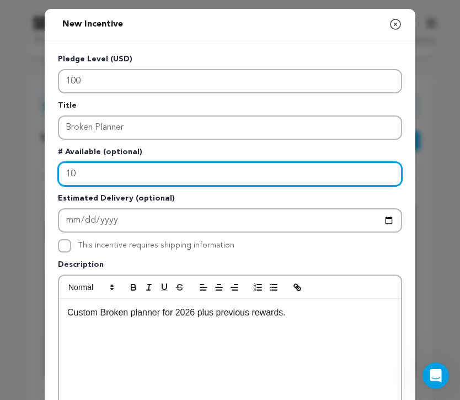
type input "10"
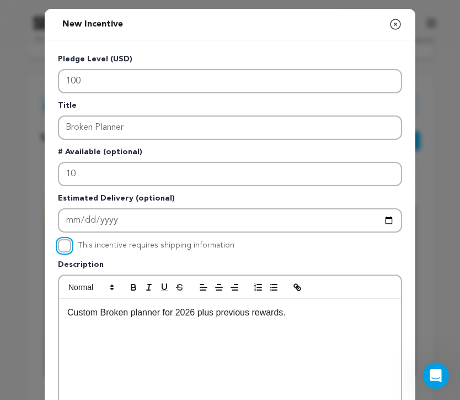
click at [63, 248] on input "This incentive requires shipping information" at bounding box center [64, 245] width 13 height 13
checkbox input "true"
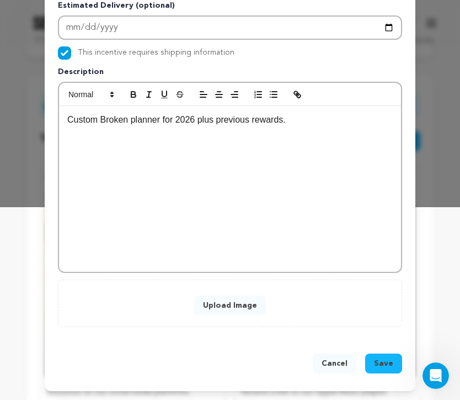
click at [211, 308] on button "Upload Image" at bounding box center [230, 305] width 72 height 20
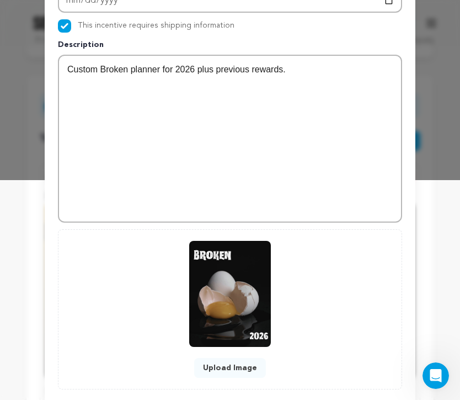
scroll to position [282, 0]
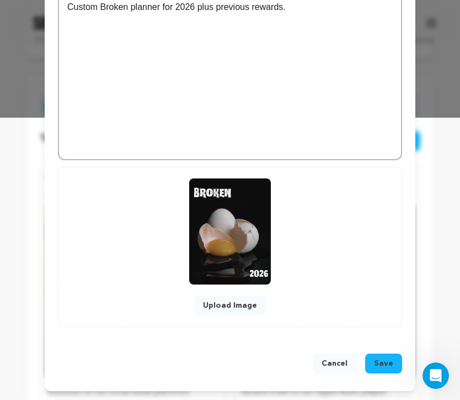
click at [380, 364] on span "Save" at bounding box center [383, 363] width 19 height 11
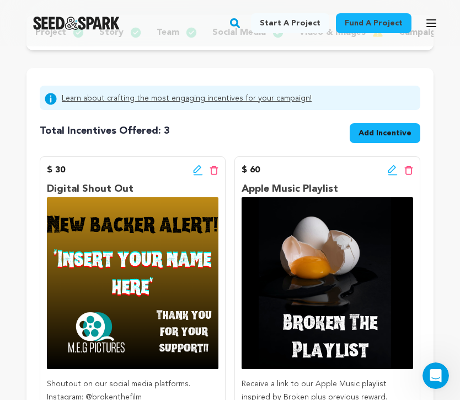
scroll to position [124, 0]
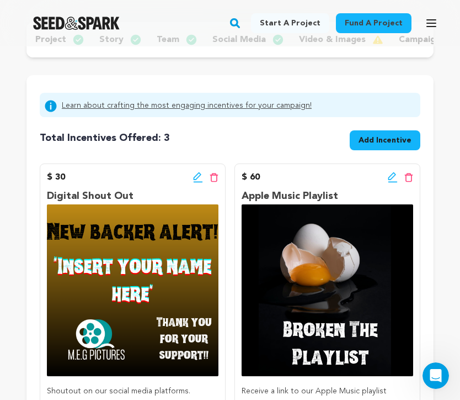
click at [371, 138] on span "Add Incentive" at bounding box center [385, 140] width 53 height 11
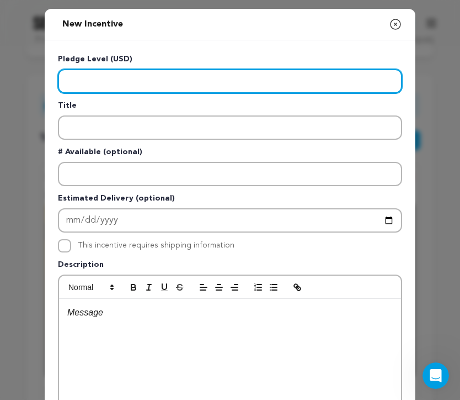
click at [178, 87] on input "Enter level" at bounding box center [230, 81] width 344 height 24
type input "250"
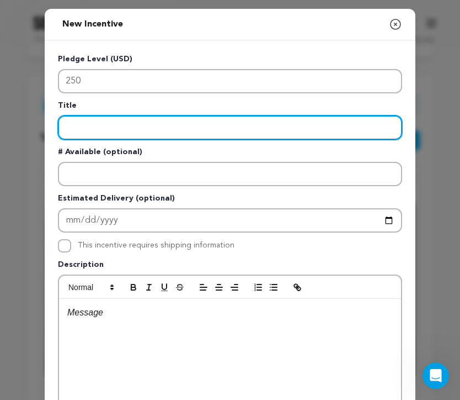
click at [150, 120] on input "Enter title" at bounding box center [230, 127] width 344 height 24
type input "Signed Movie Poster"
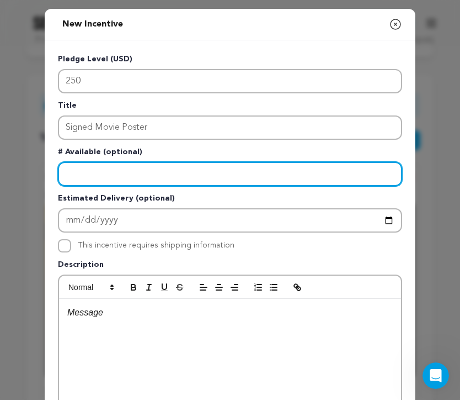
click at [187, 174] on input "Enter number available" at bounding box center [230, 174] width 344 height 24
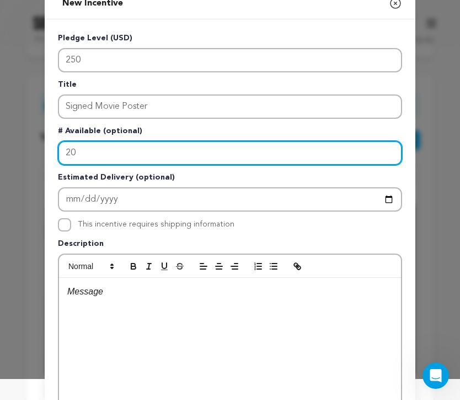
type input "20"
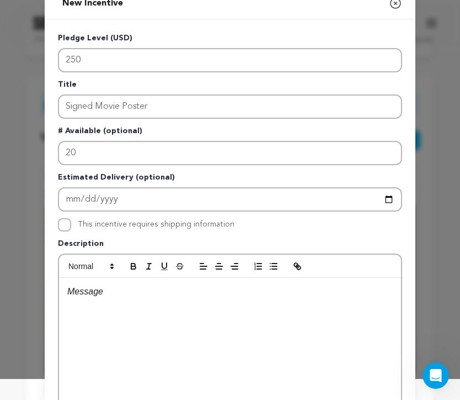
click at [129, 227] on label "This incentive requires shipping information" at bounding box center [156, 224] width 157 height 8
click at [71, 227] on input "This incentive requires shipping information" at bounding box center [64, 224] width 13 height 13
checkbox input "true"
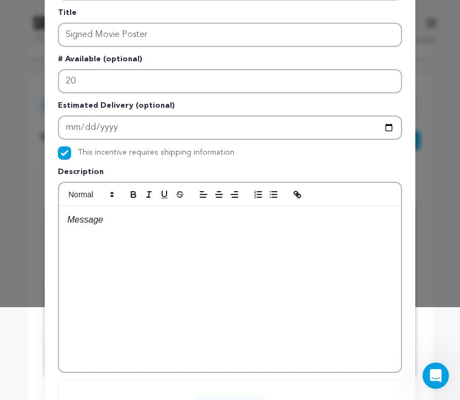
click at [299, 243] on div at bounding box center [230, 289] width 342 height 166
drag, startPoint x: 225, startPoint y: 220, endPoint x: 189, endPoint y: 220, distance: 35.9
click at [189, 220] on p "Signed movie poster by writer and cast plus previous rewards" at bounding box center [230, 219] width 326 height 14
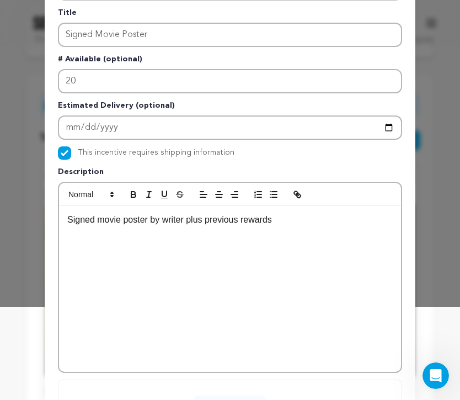
click at [290, 233] on div "Signed movie poster by writer plus previous rewards" at bounding box center [230, 289] width 342 height 166
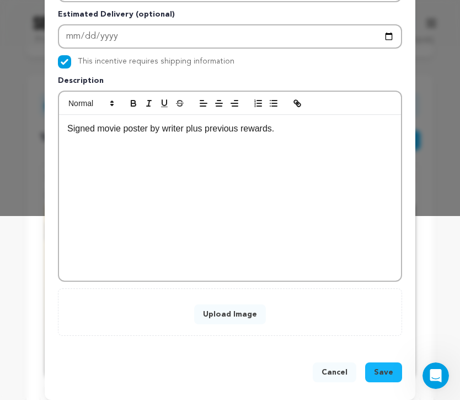
scroll to position [193, 0]
